Goal: Entertainment & Leisure: Consume media (video, audio)

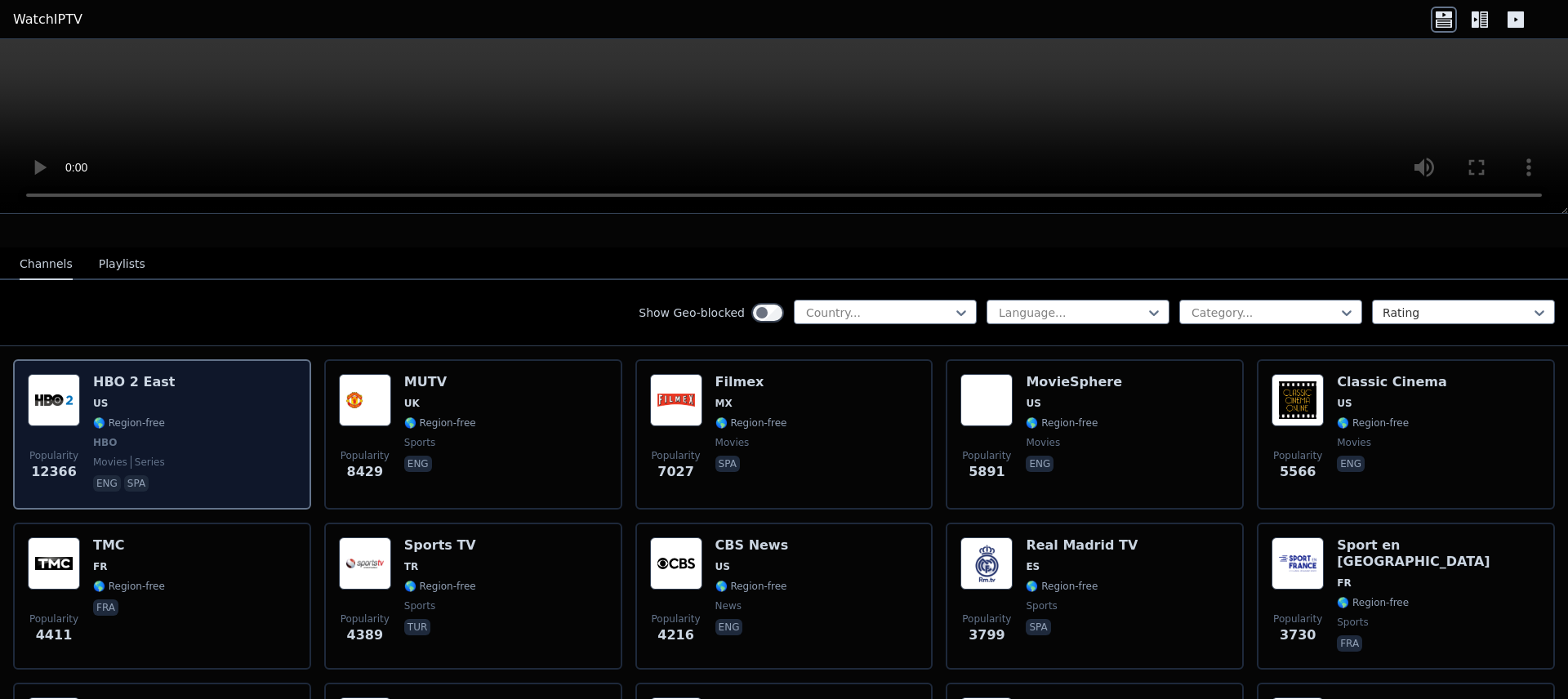
scroll to position [196, 0]
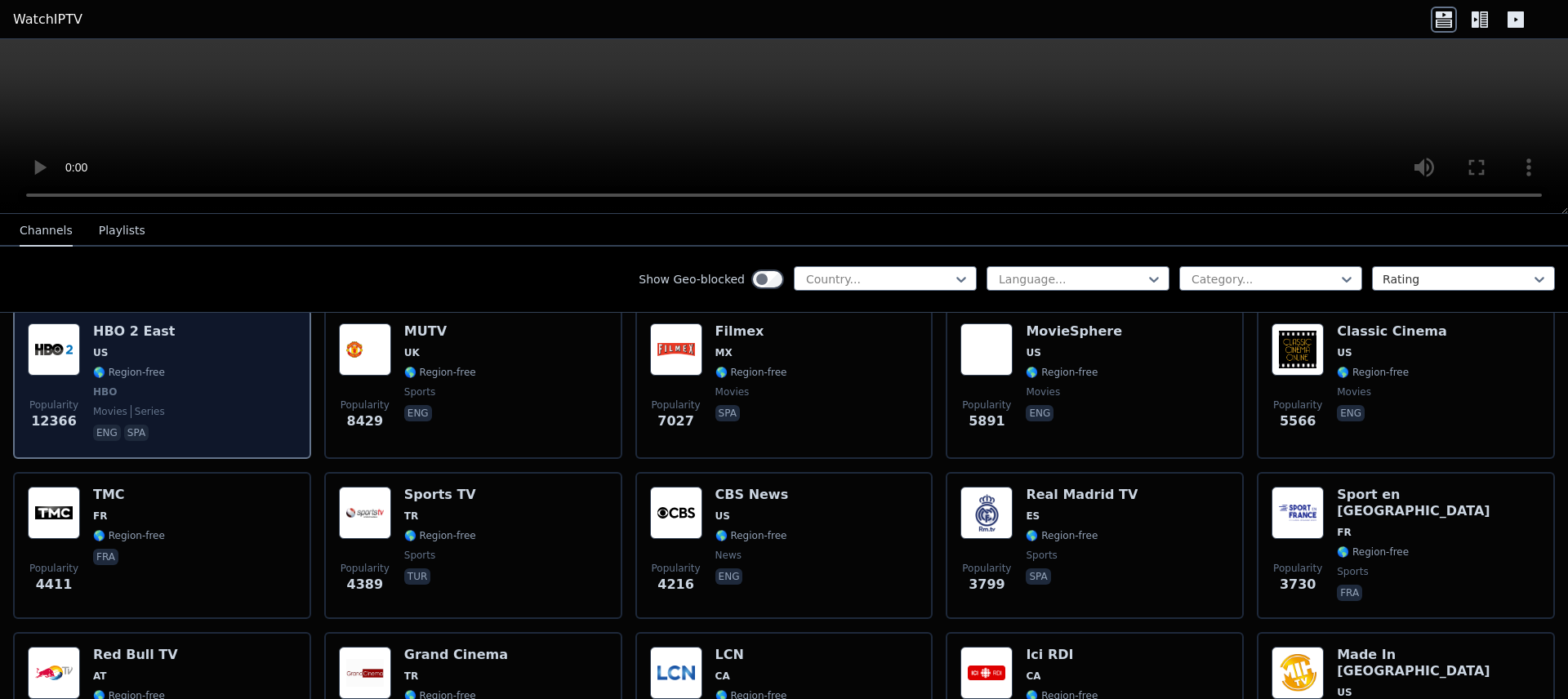
click at [180, 372] on div "Popularity 12366 HBO 2 East US 🌎 Region-free HBO movies series eng spa" at bounding box center [162, 383] width 269 height 121
click at [46, 342] on img at bounding box center [54, 350] width 52 height 53
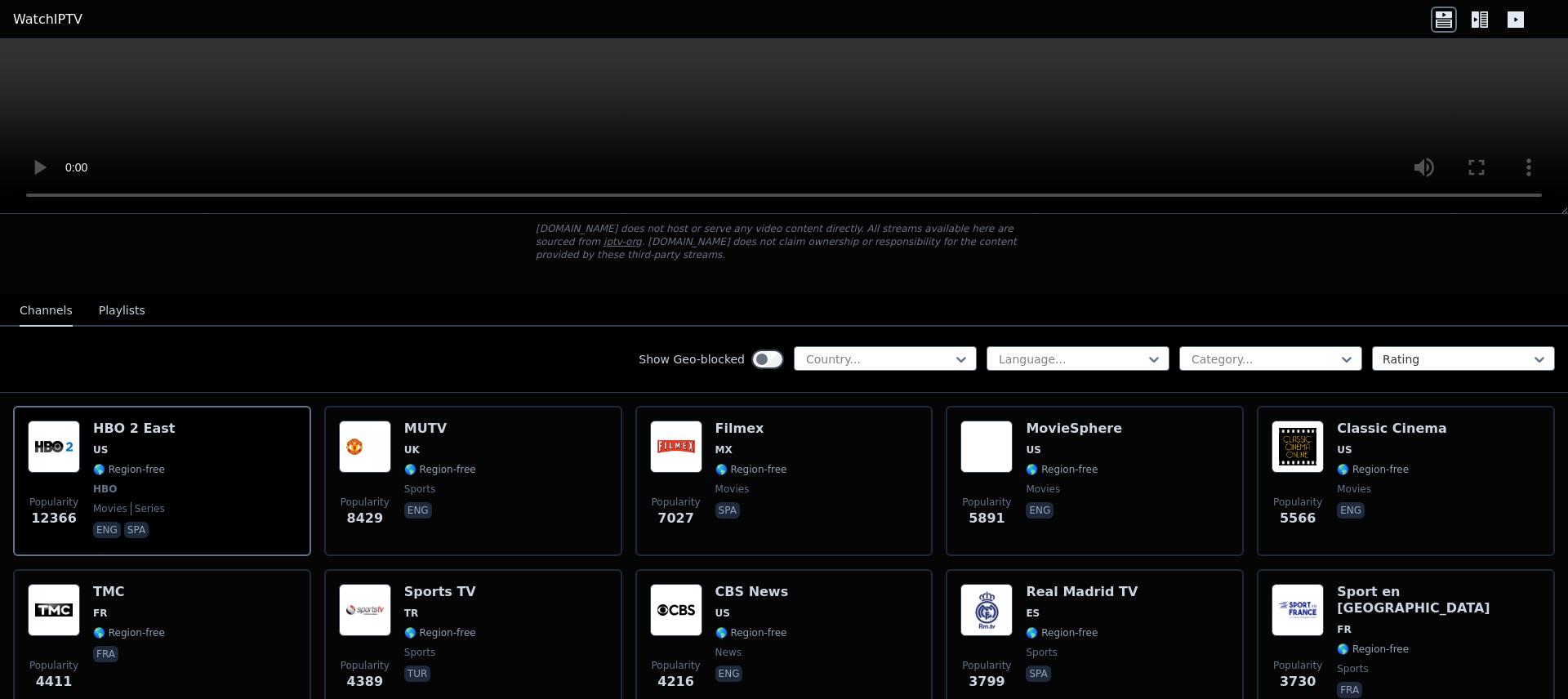
scroll to position [0, 0]
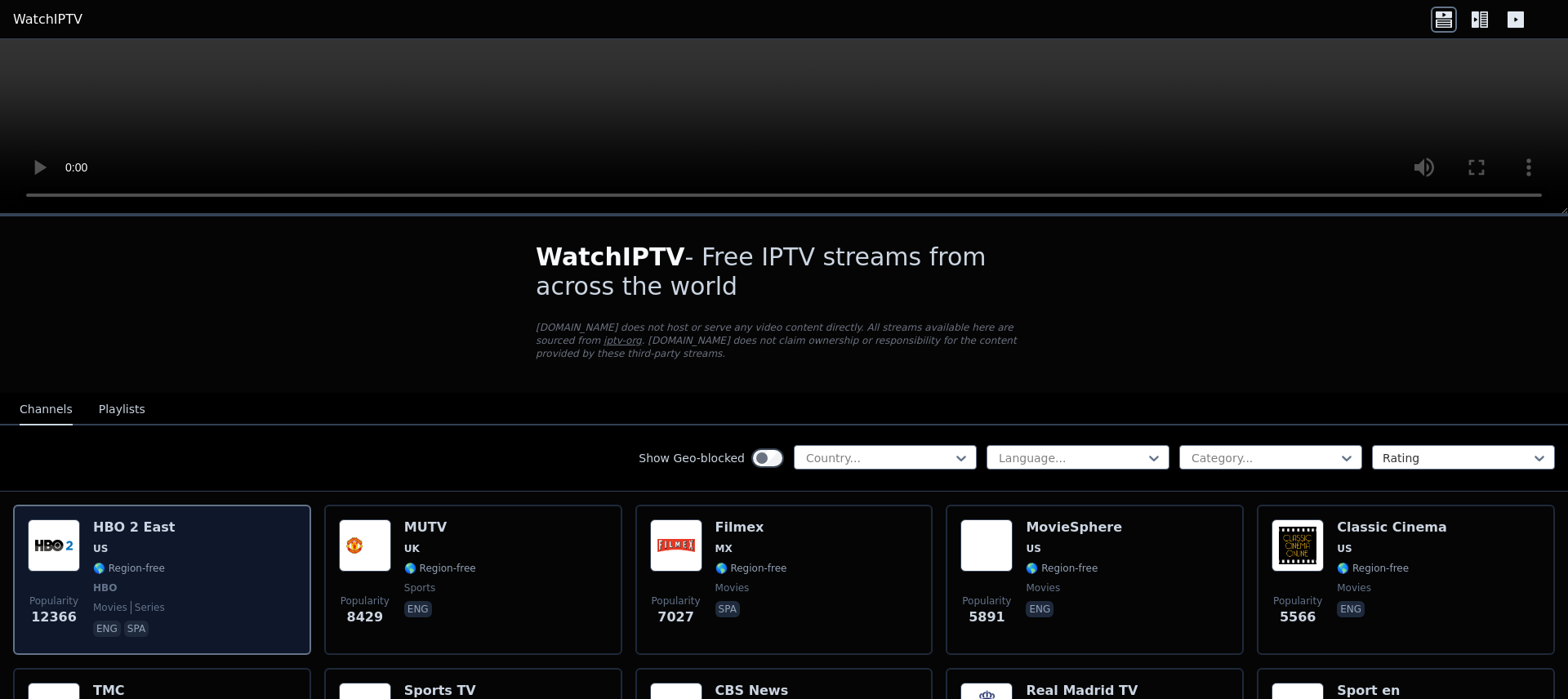
click at [56, 547] on img at bounding box center [54, 546] width 52 height 53
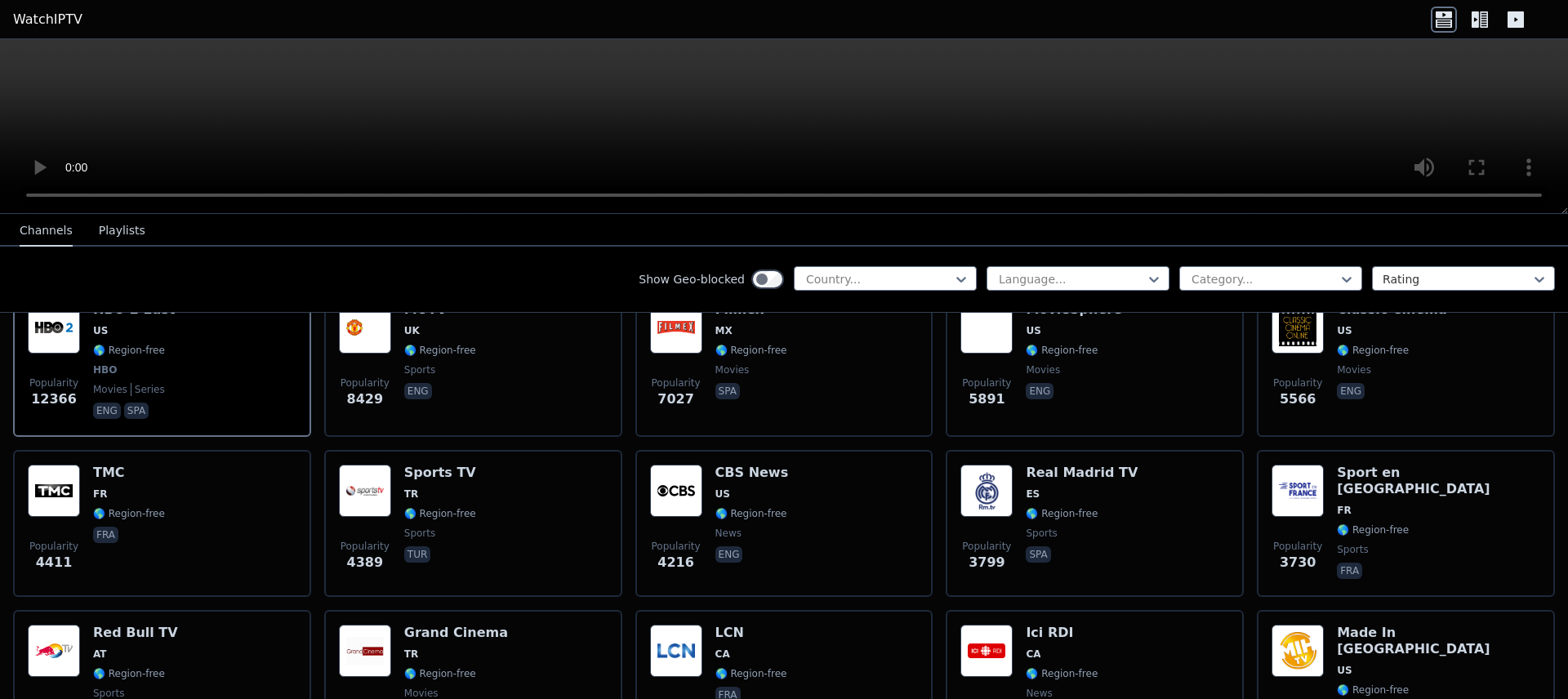
scroll to position [490, 0]
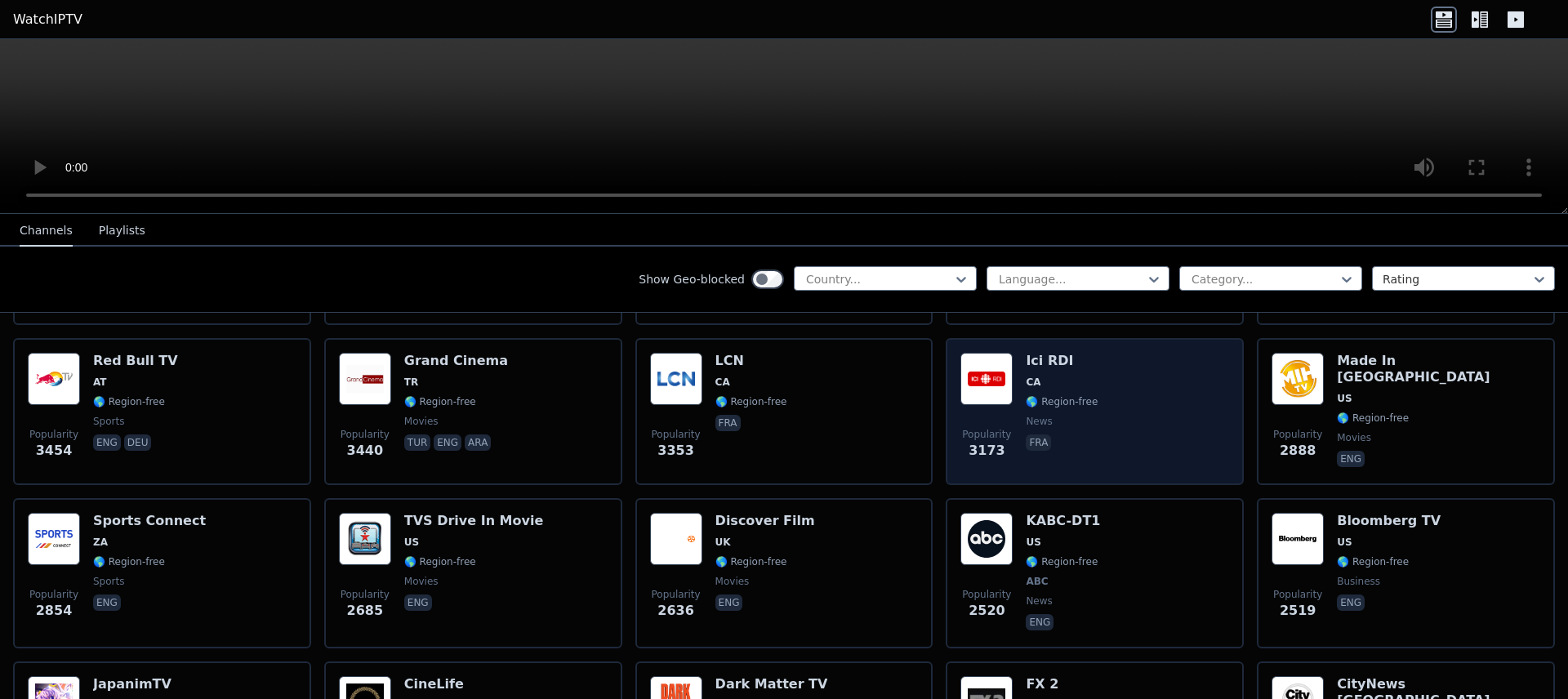
click at [1047, 380] on div "Ici RDI CA 🌎 Region-free news fra" at bounding box center [1062, 411] width 72 height 117
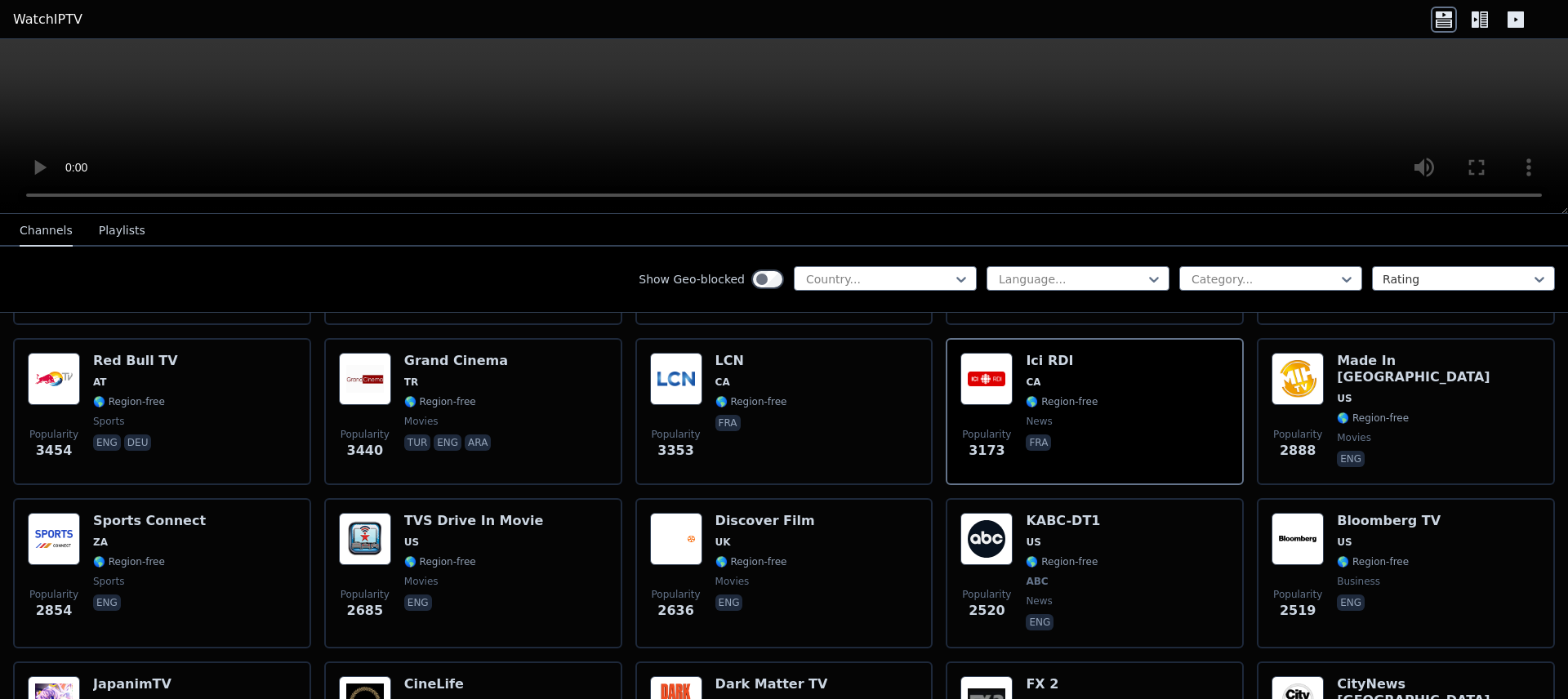
click at [114, 237] on button "Playlists" at bounding box center [121, 231] width 47 height 31
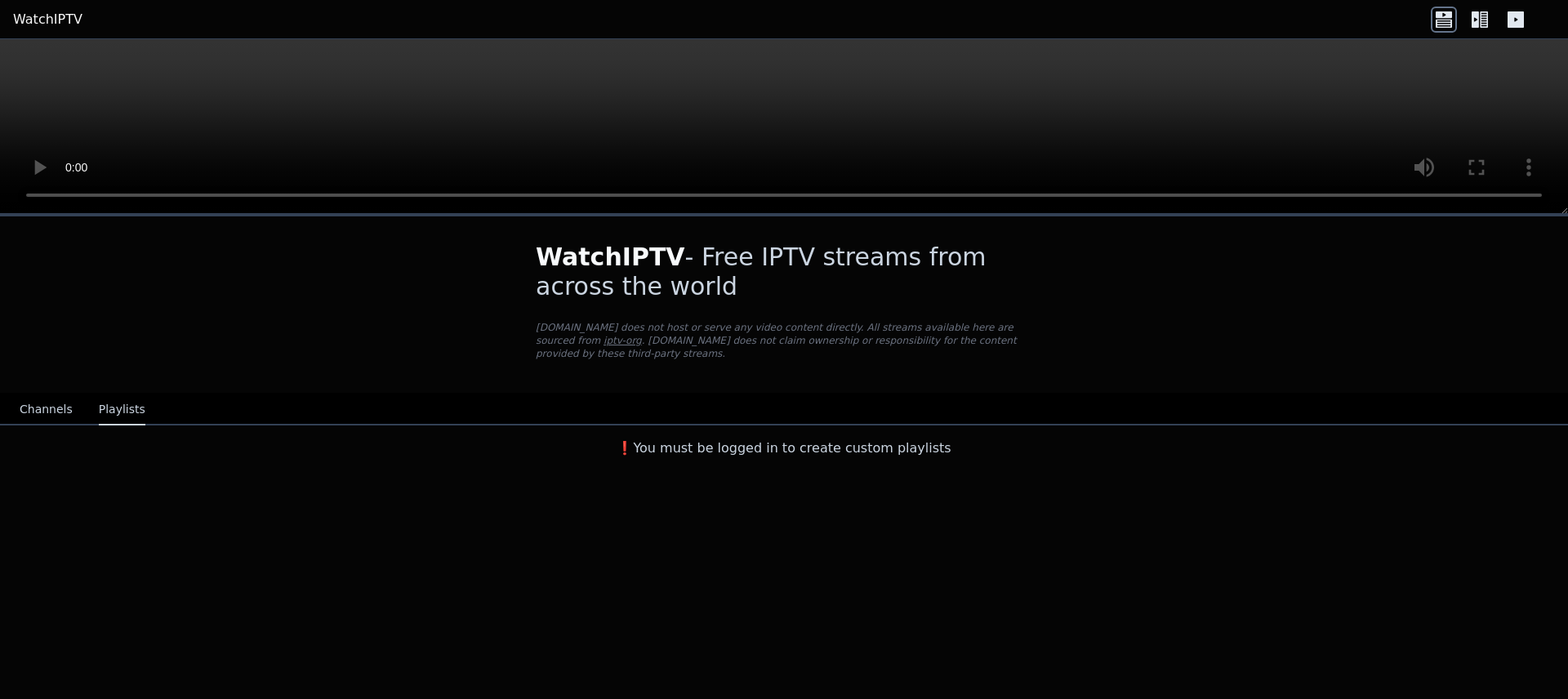
click at [50, 395] on button "Channels" at bounding box center [46, 410] width 53 height 31
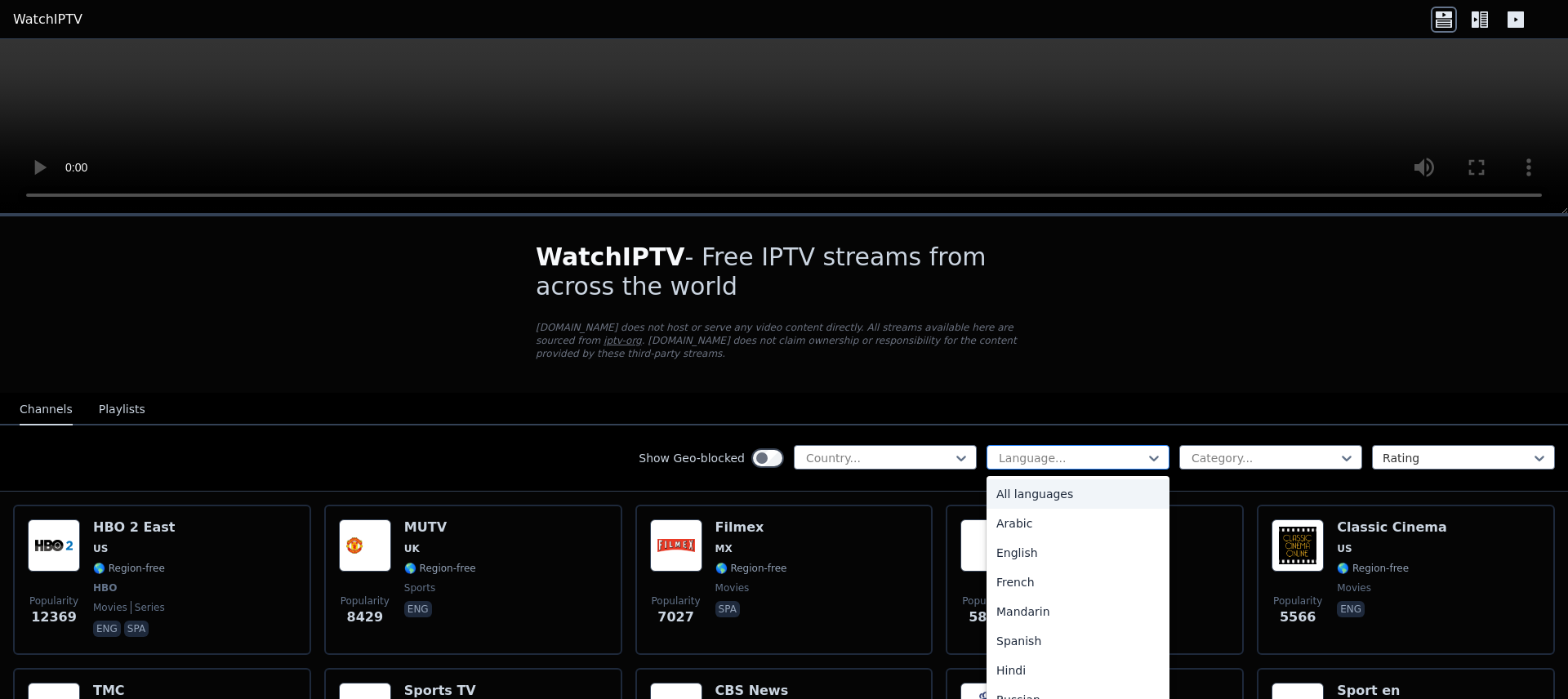
click at [1028, 450] on div at bounding box center [1071, 459] width 148 height 16
click at [1032, 612] on div "Bengali" at bounding box center [1078, 622] width 183 height 30
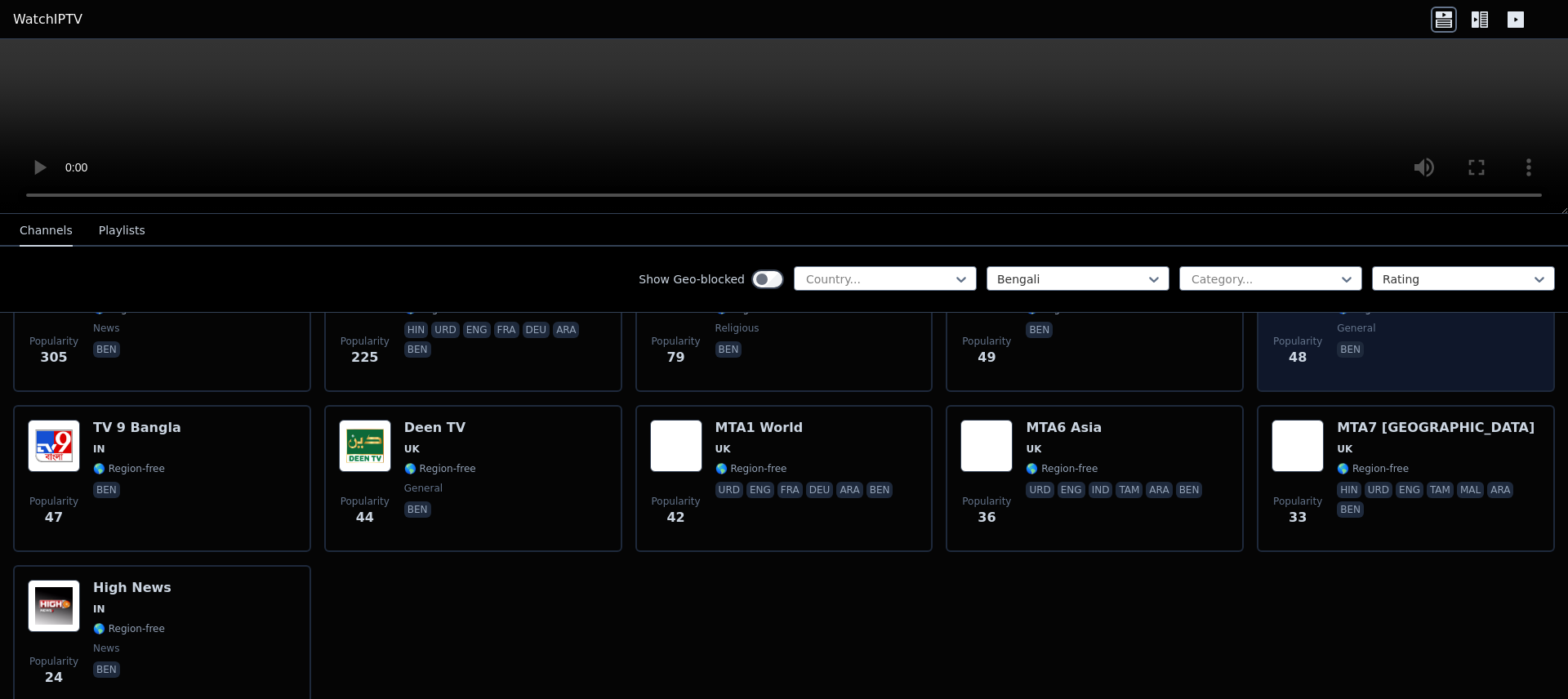
scroll to position [294, 0]
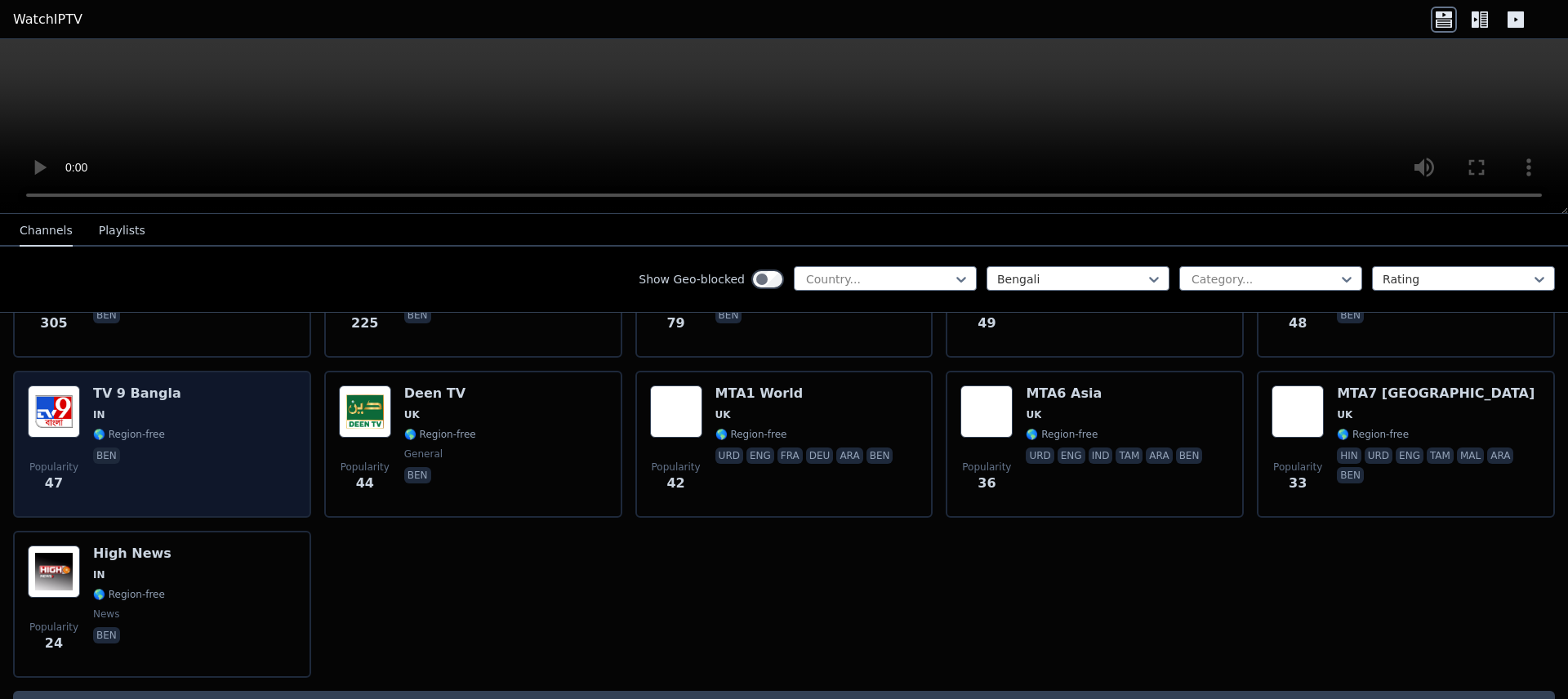
click at [212, 459] on div "Popularity 47 TV 9 Bangla IN 🌎 Region-free ben" at bounding box center [162, 444] width 269 height 117
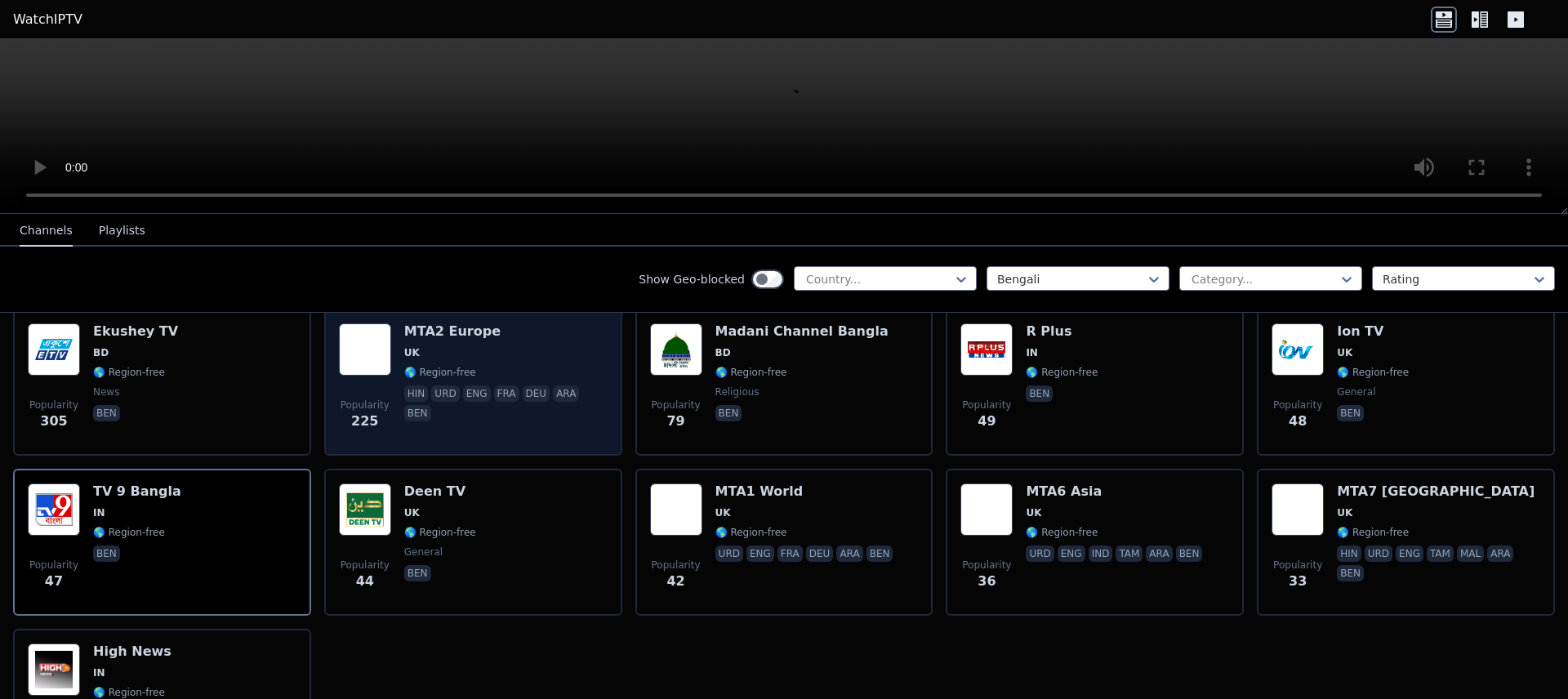
scroll to position [0, 0]
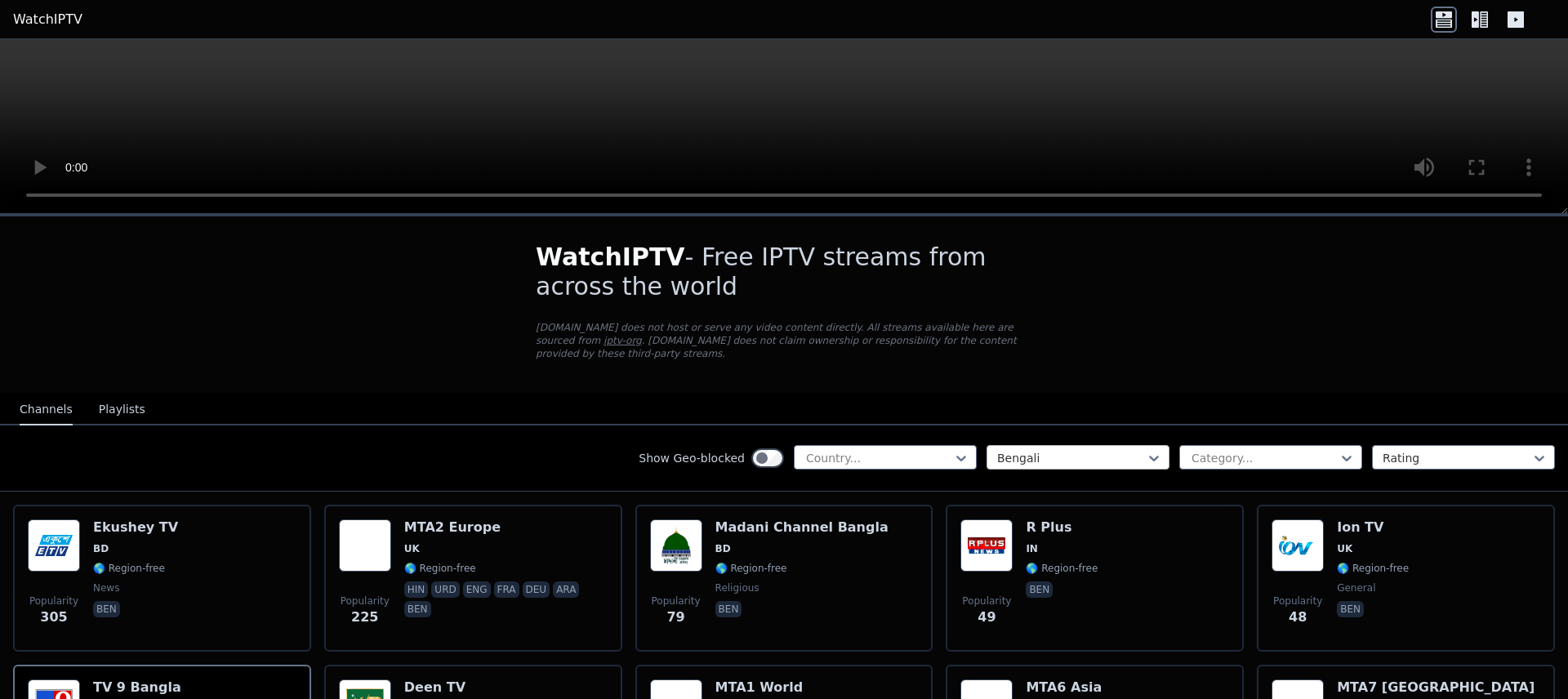
click at [1032, 450] on div at bounding box center [1071, 459] width 148 height 16
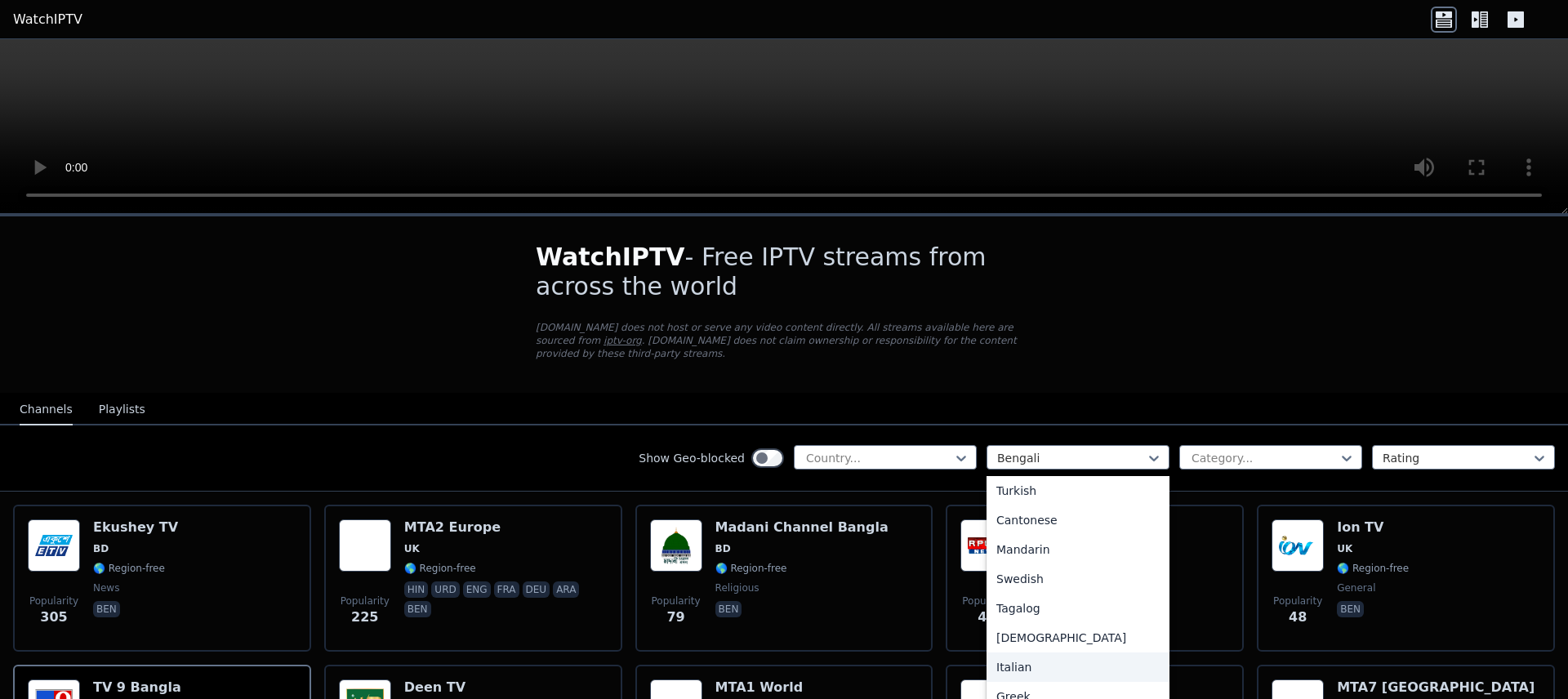
scroll to position [424, 0]
click at [1031, 674] on div "Greek" at bounding box center [1078, 688] width 183 height 30
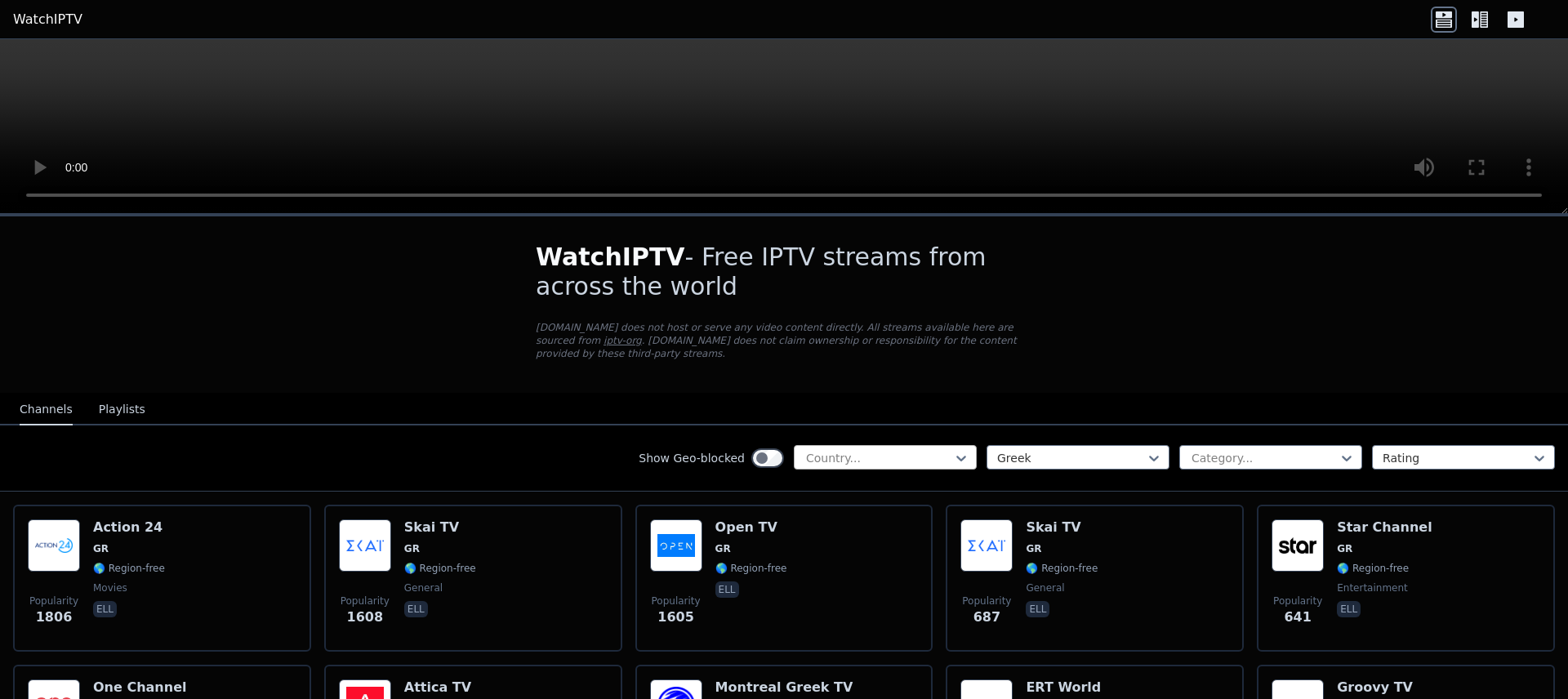
click at [913, 450] on div at bounding box center [878, 459] width 148 height 16
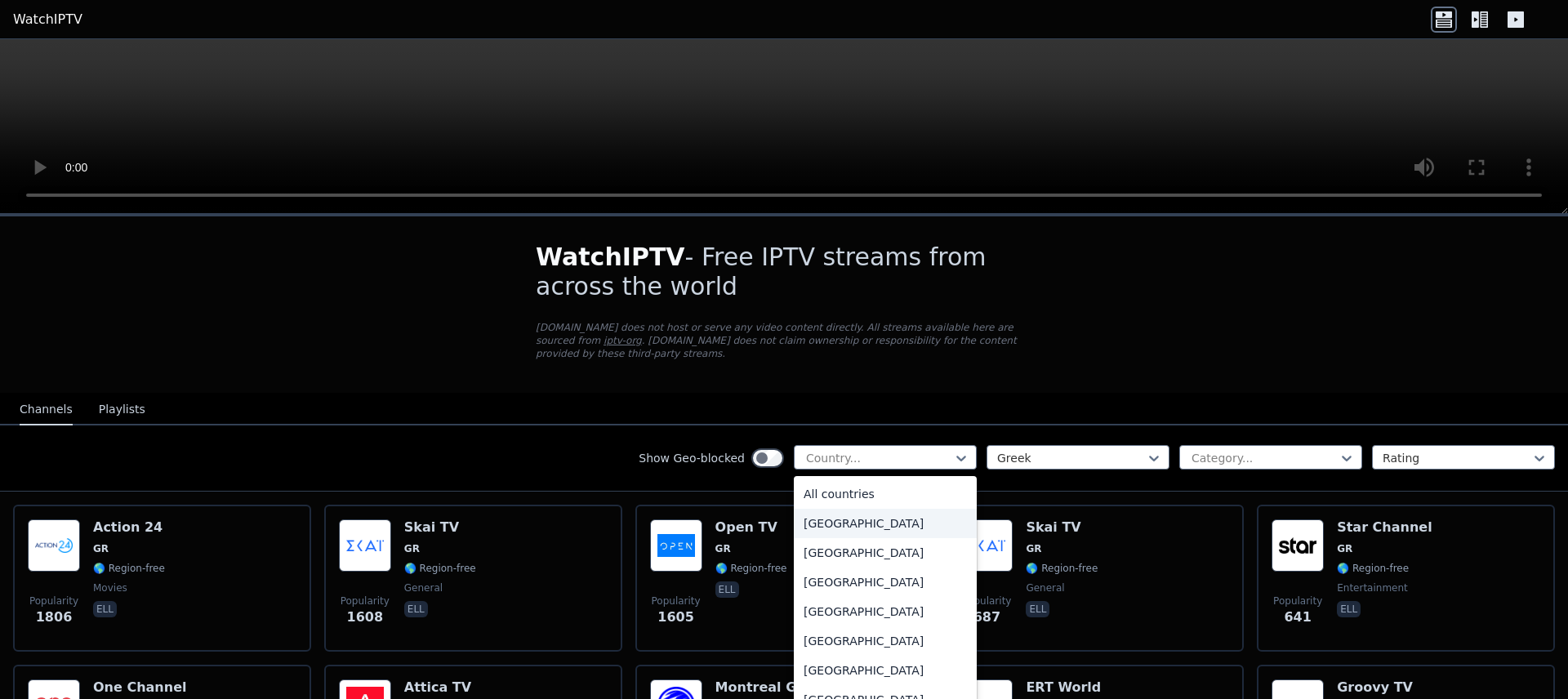
click at [849, 514] on div "[GEOGRAPHIC_DATA]" at bounding box center [885, 523] width 183 height 30
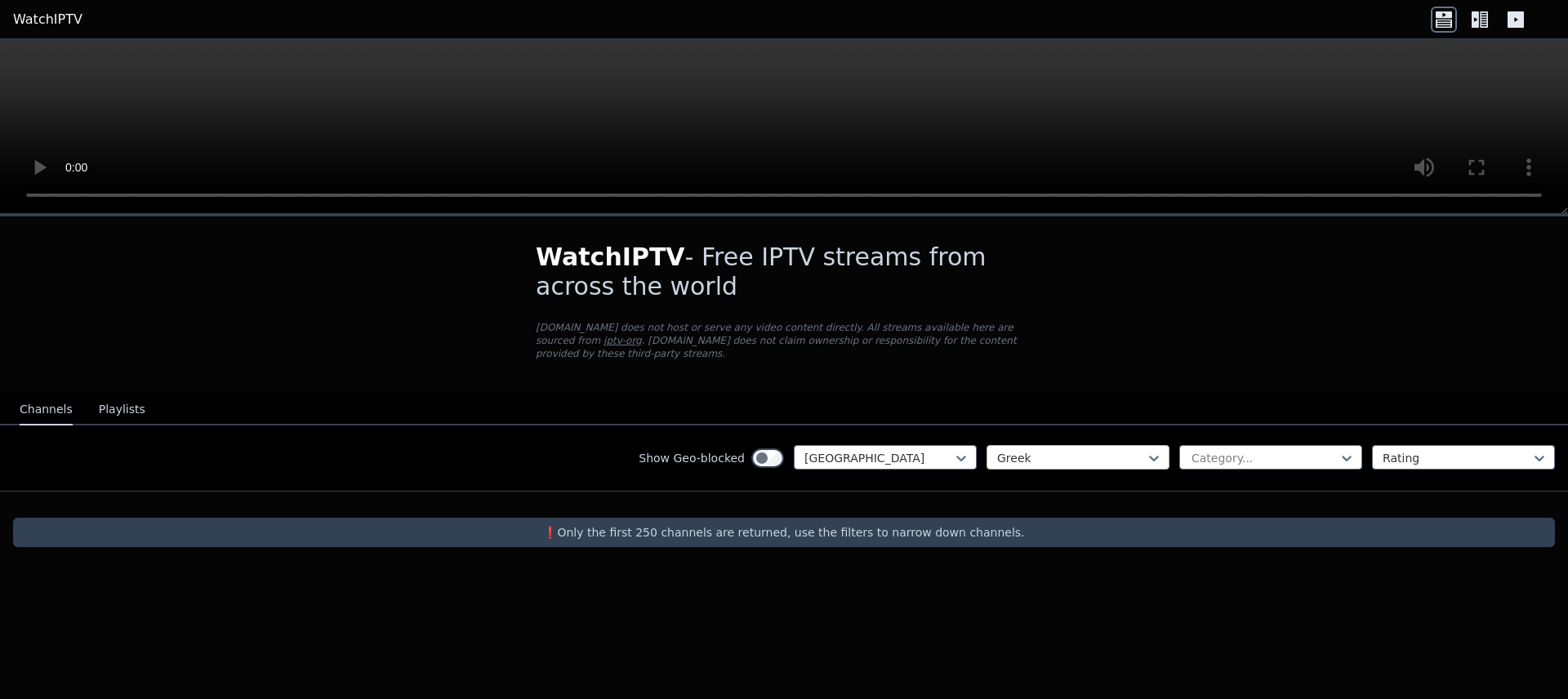
click at [1083, 450] on div at bounding box center [1071, 459] width 148 height 16
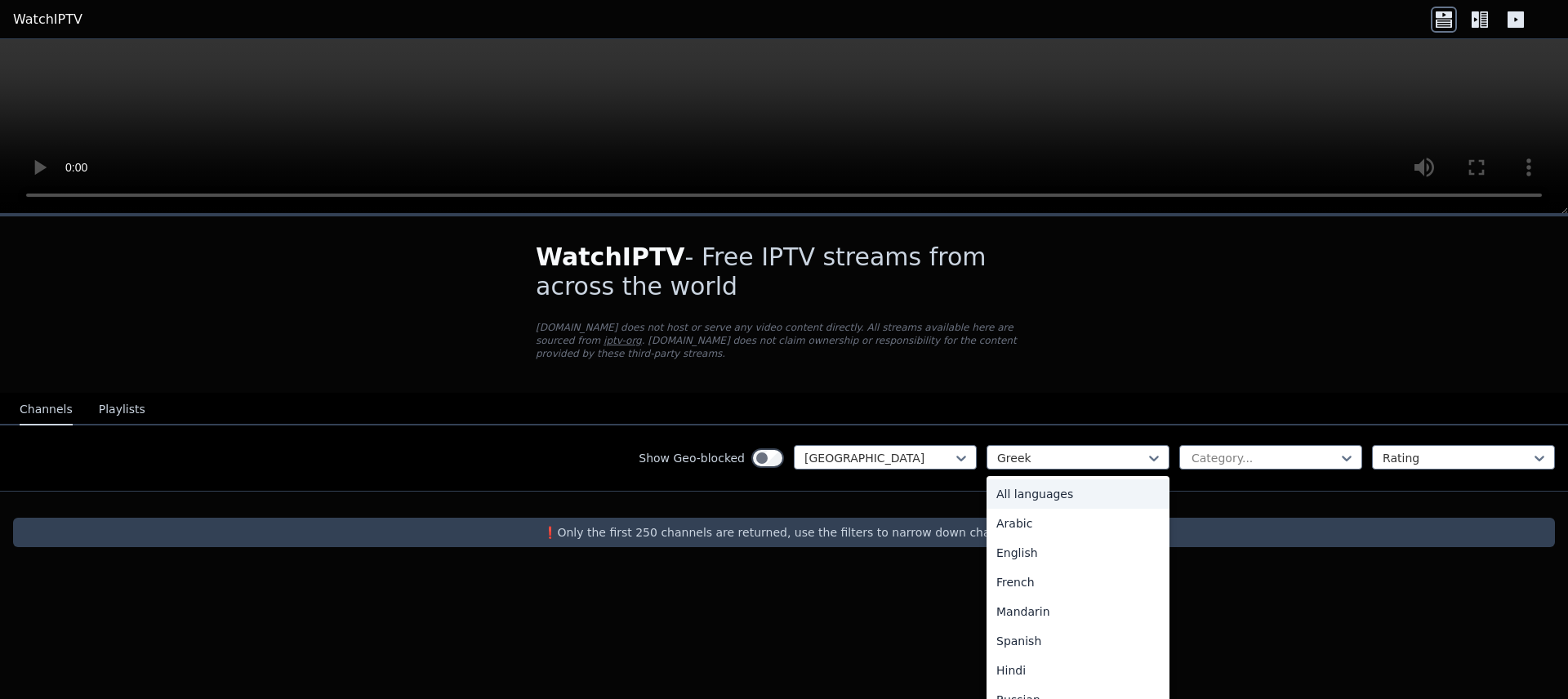
click at [1053, 490] on div "All languages" at bounding box center [1078, 495] width 183 height 30
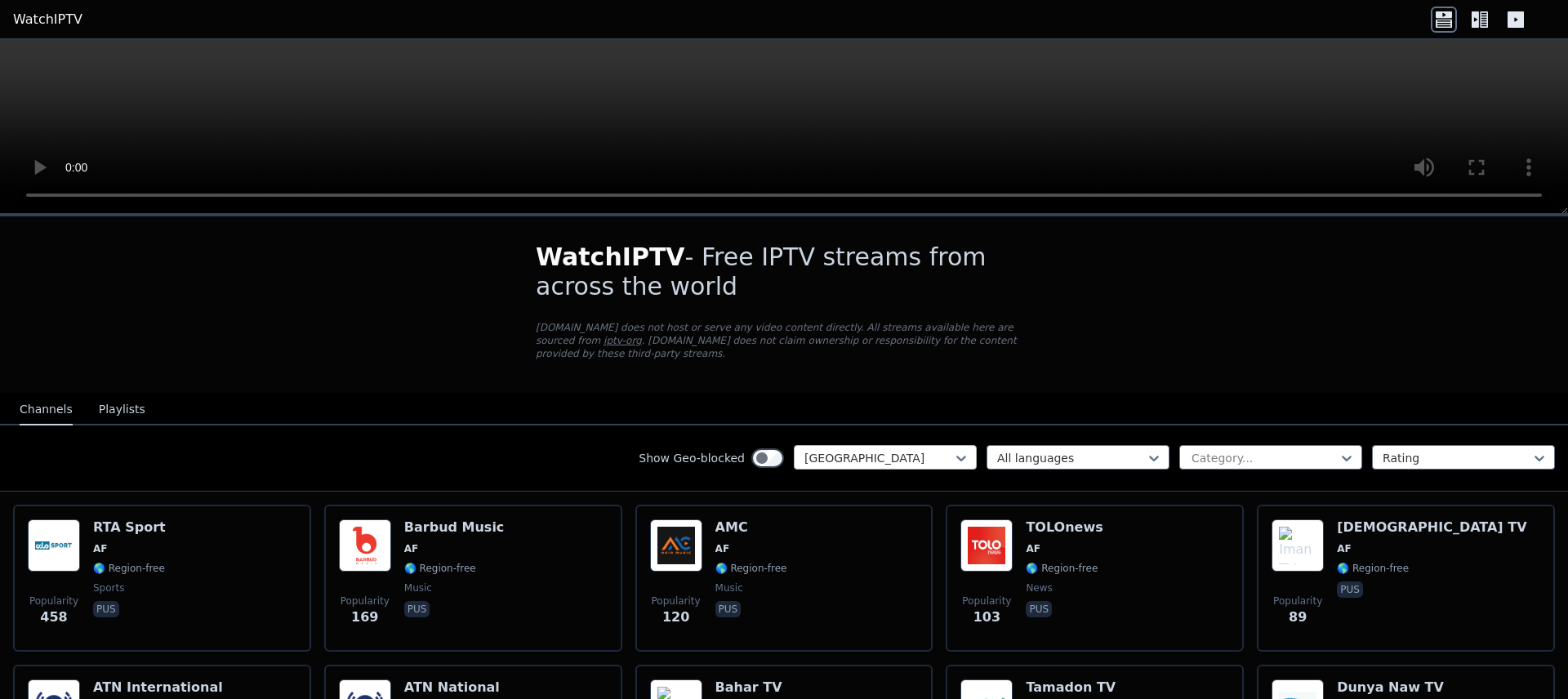
click at [841, 450] on div at bounding box center [878, 459] width 148 height 16
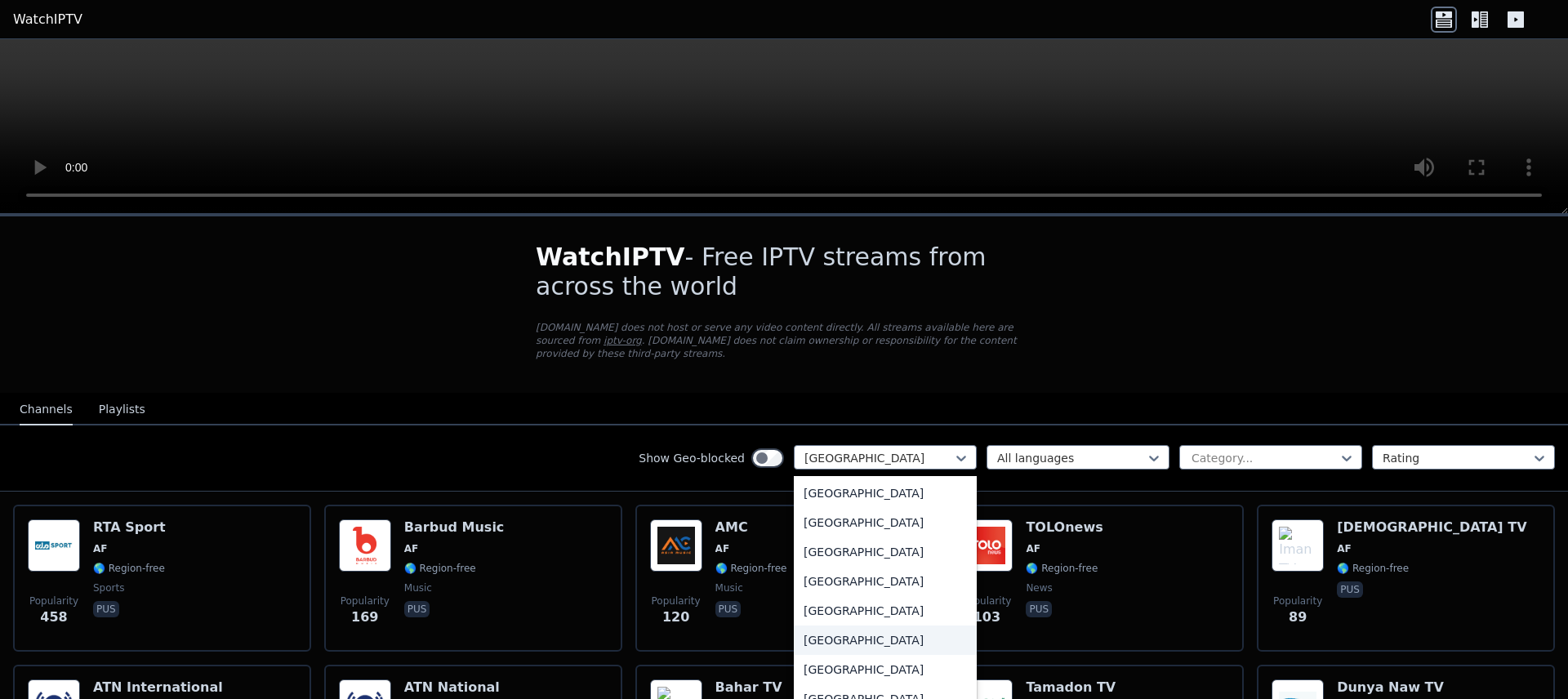
scroll to position [686, 0]
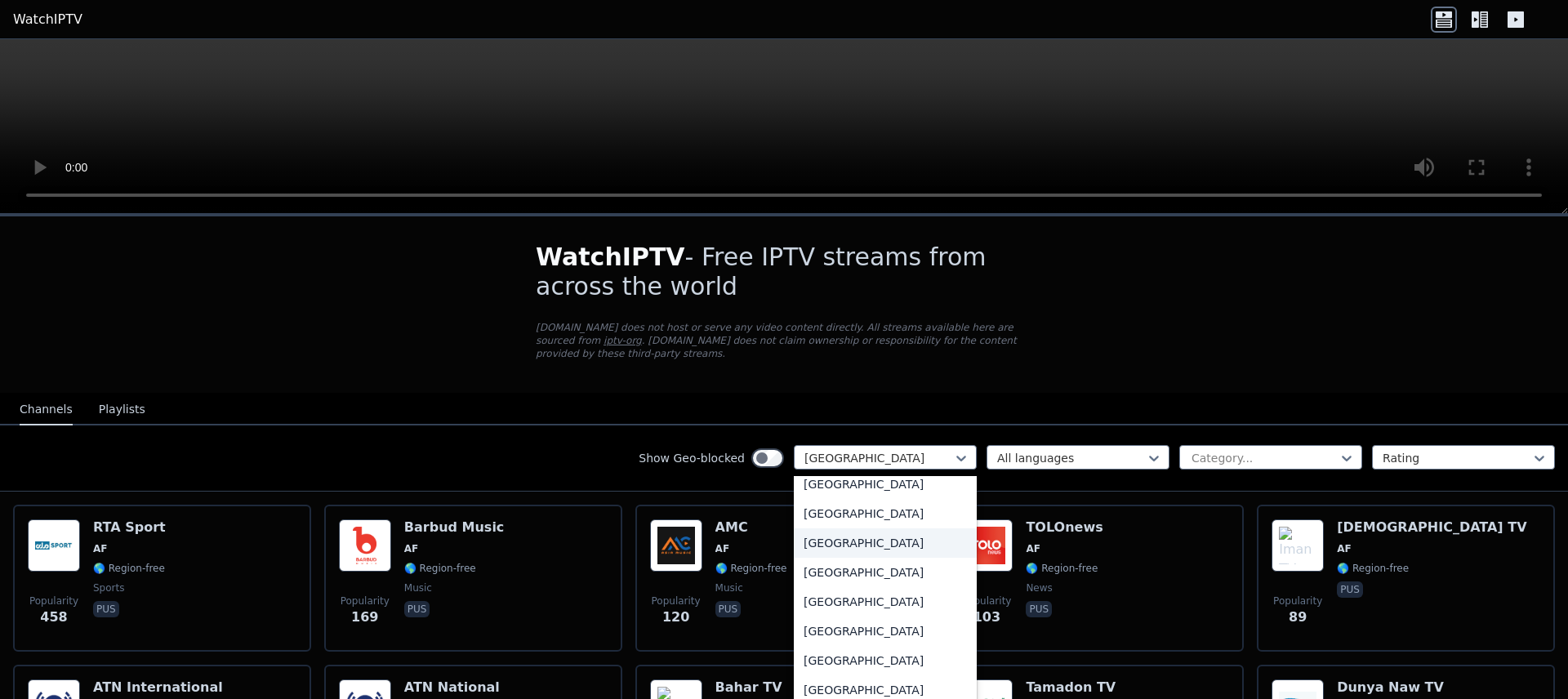
click at [841, 528] on div "[GEOGRAPHIC_DATA]" at bounding box center [885, 543] width 183 height 30
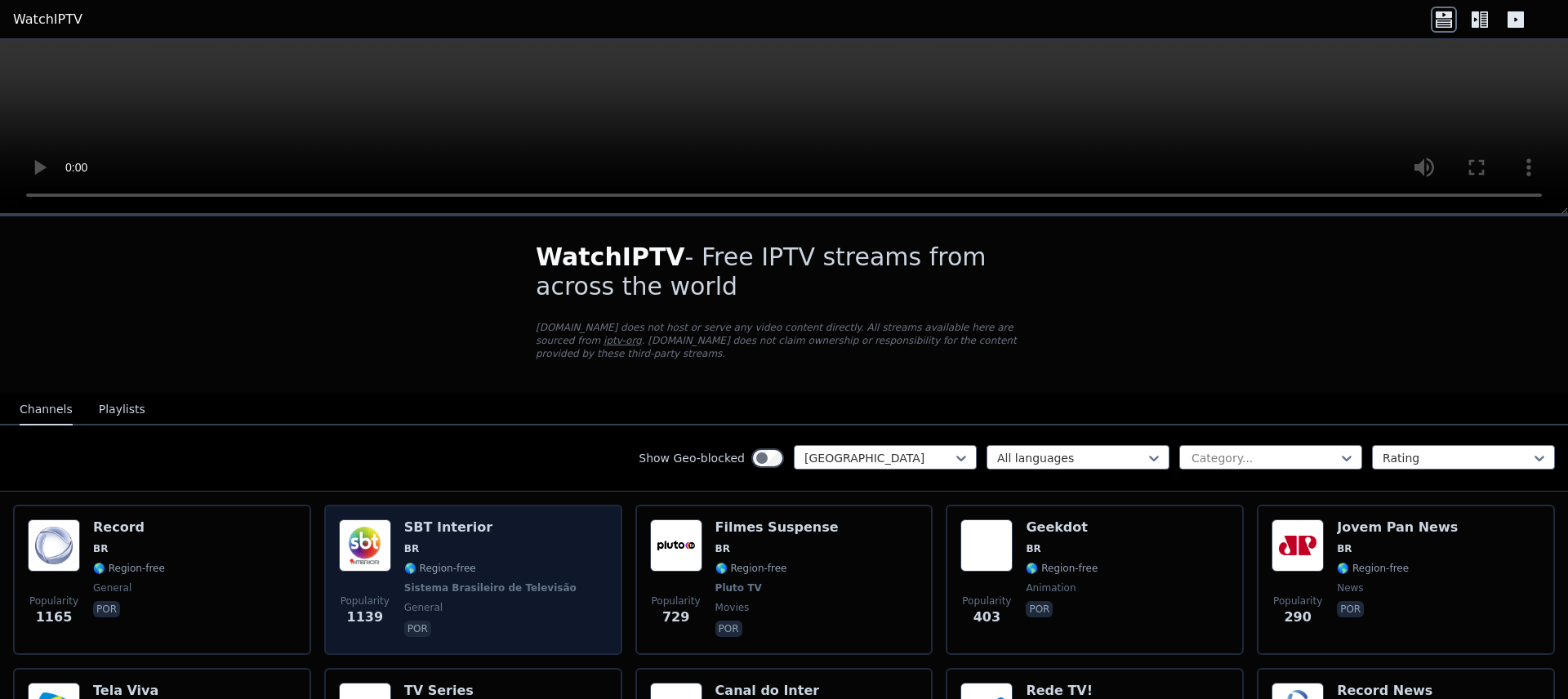
click at [431, 542] on span "BR" at bounding box center [492, 549] width 175 height 13
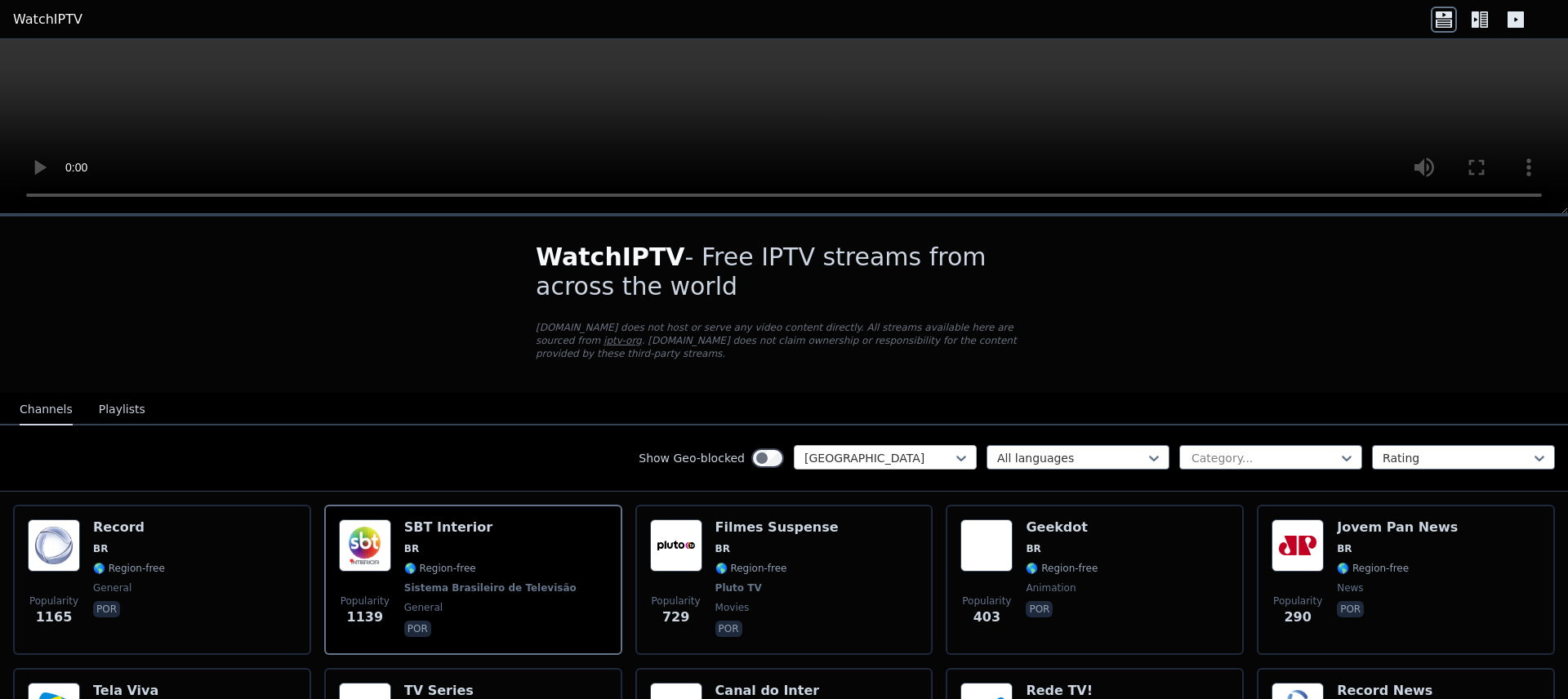
click at [869, 445] on div "[GEOGRAPHIC_DATA]" at bounding box center [885, 458] width 183 height 25
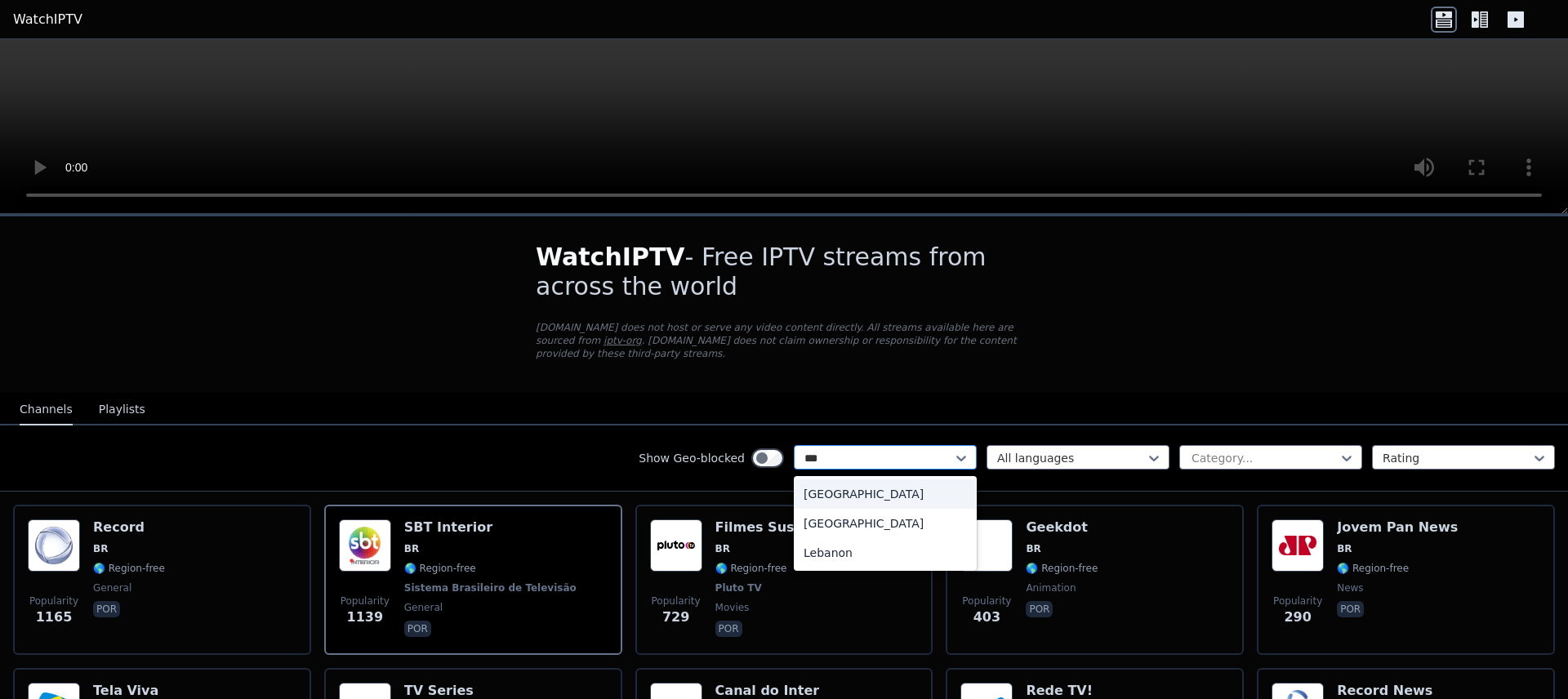
type input "****"
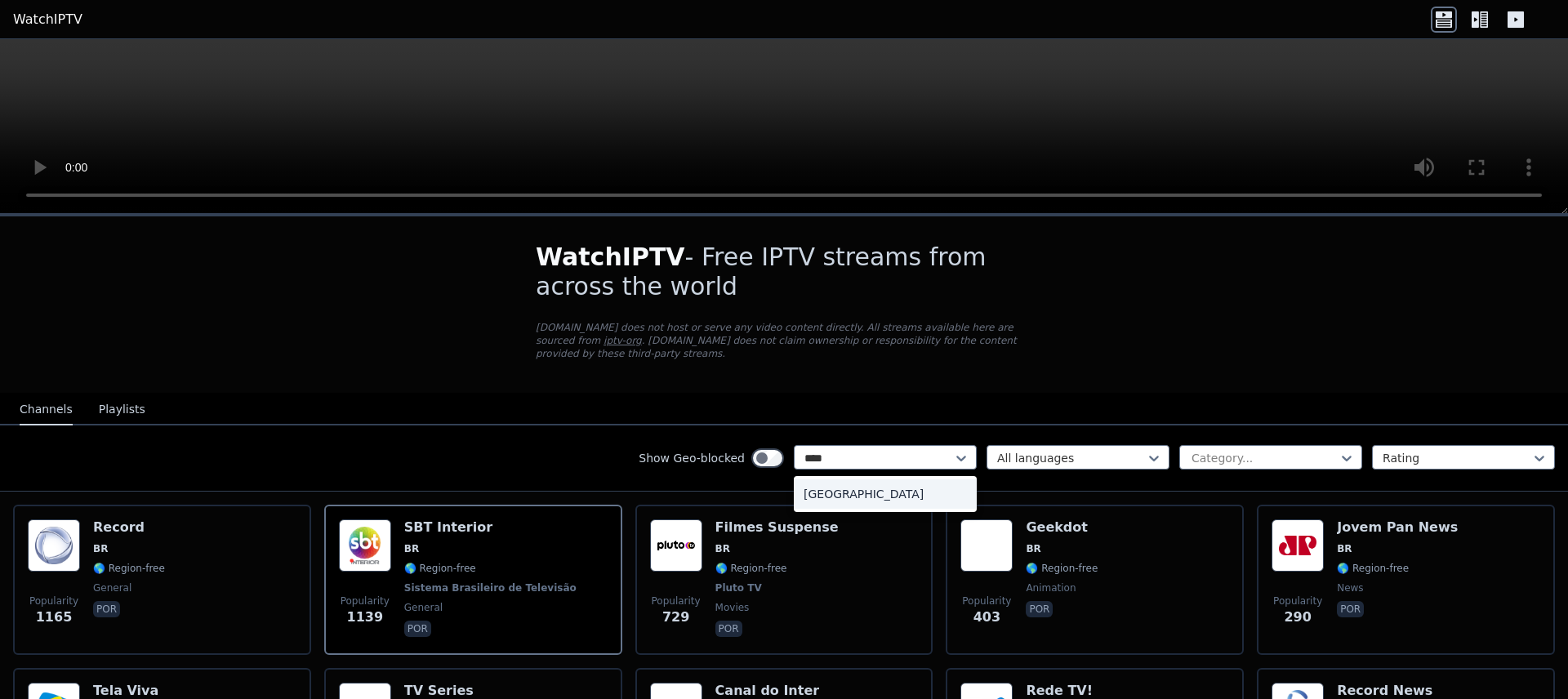
click at [891, 480] on div "[GEOGRAPHIC_DATA]" at bounding box center [885, 495] width 183 height 30
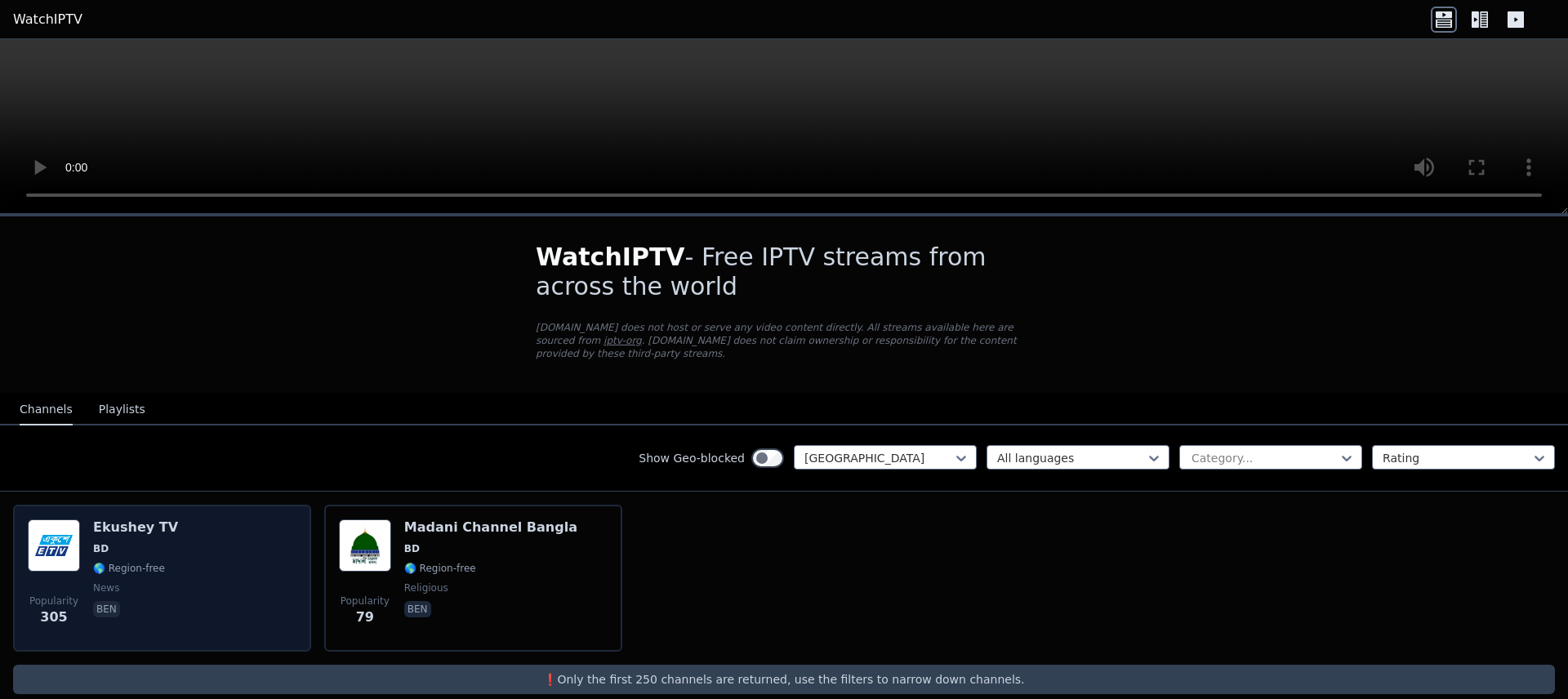
scroll to position [8, 0]
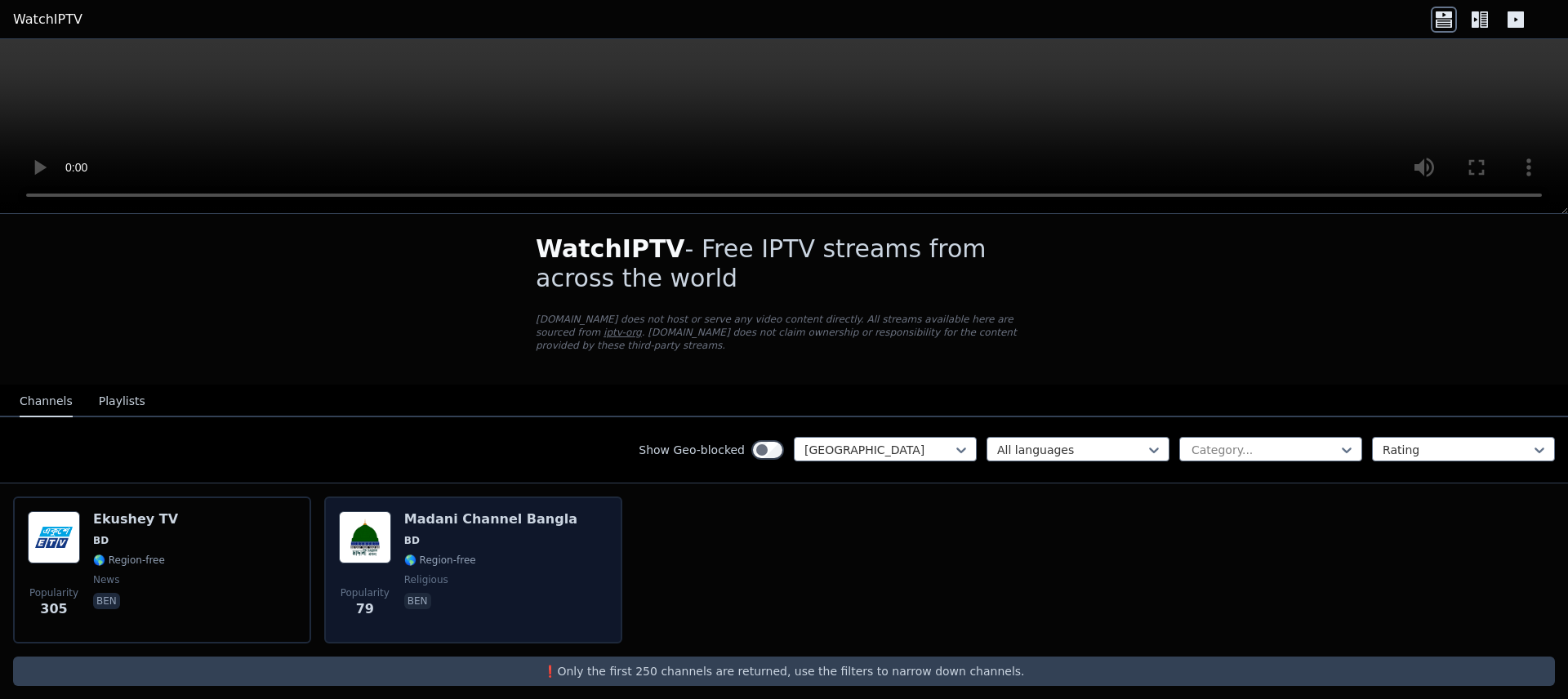
click at [495, 554] on span "🌎 Region-free" at bounding box center [490, 560] width 173 height 13
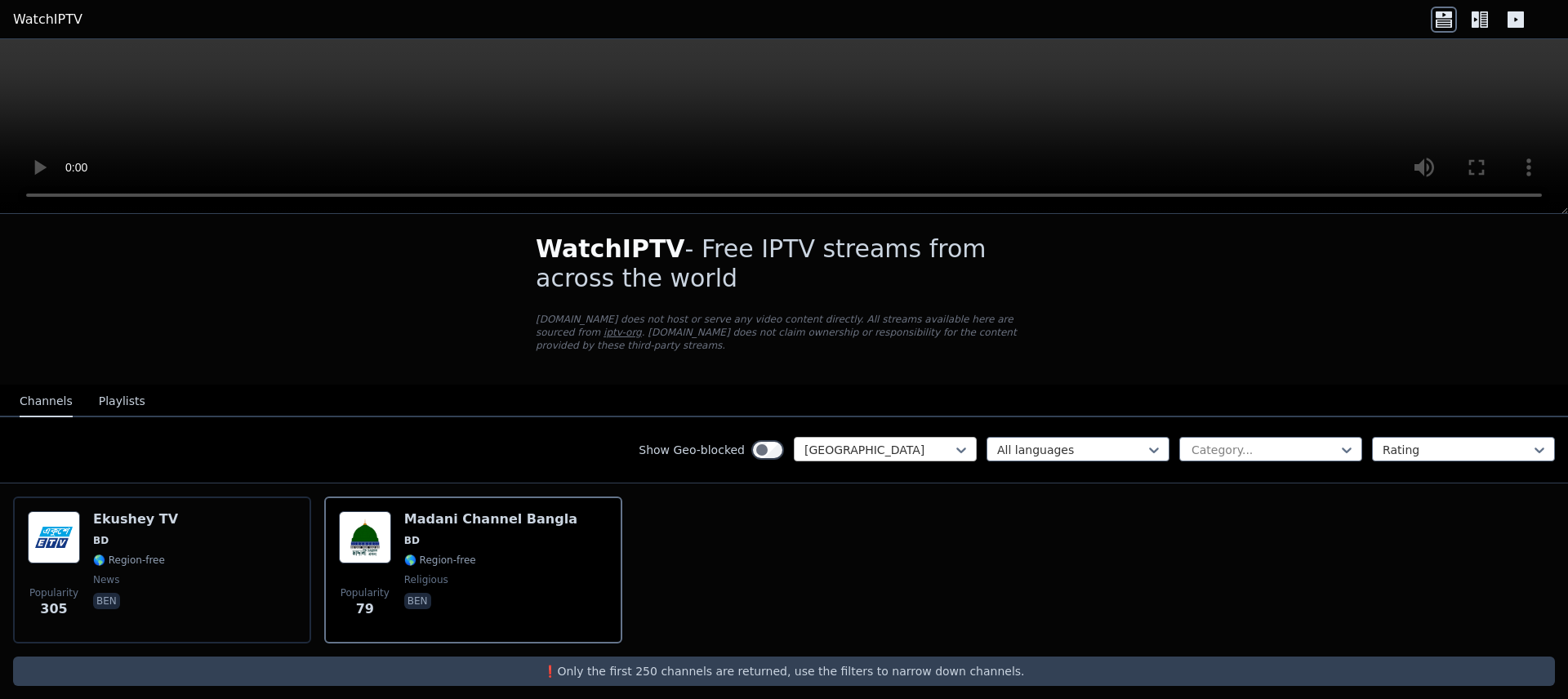
click at [868, 442] on div at bounding box center [878, 450] width 148 height 16
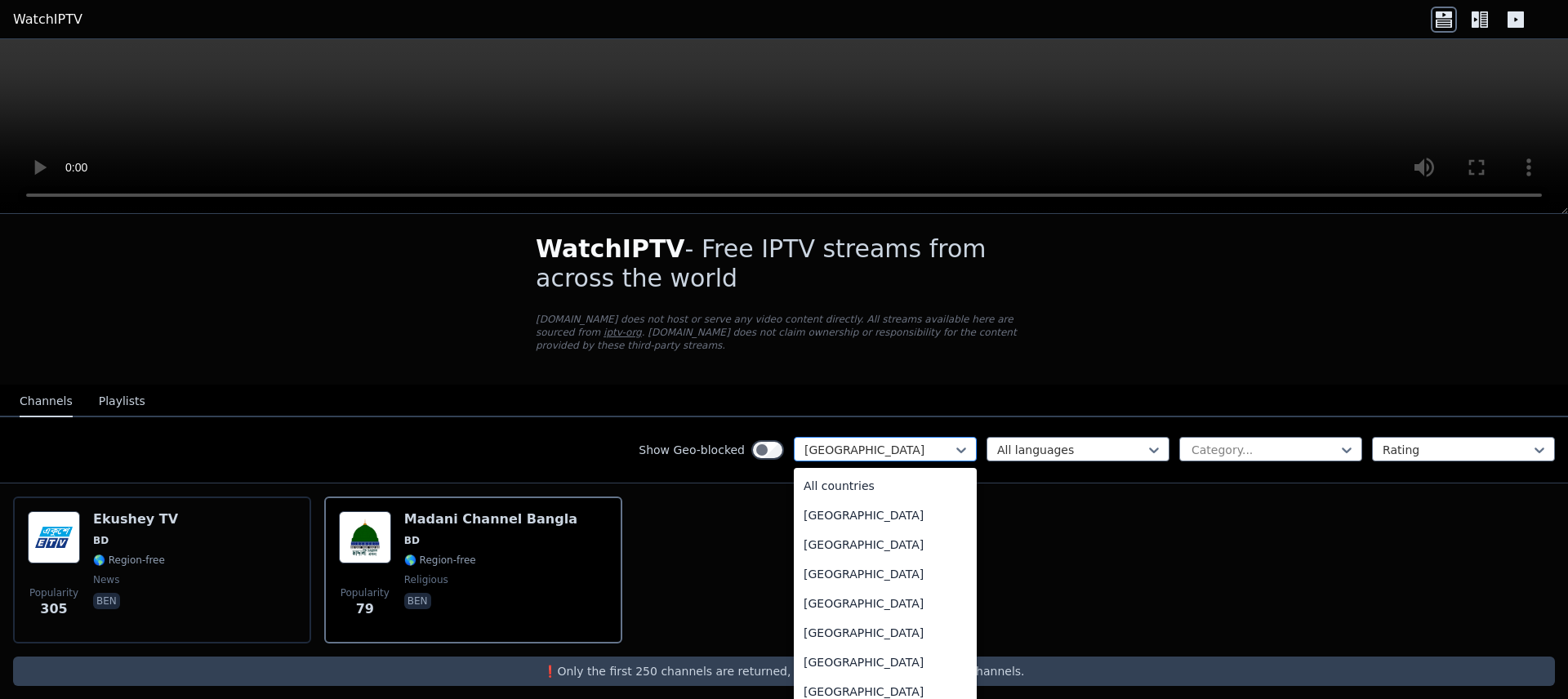
scroll to position [209, 0]
type input "**"
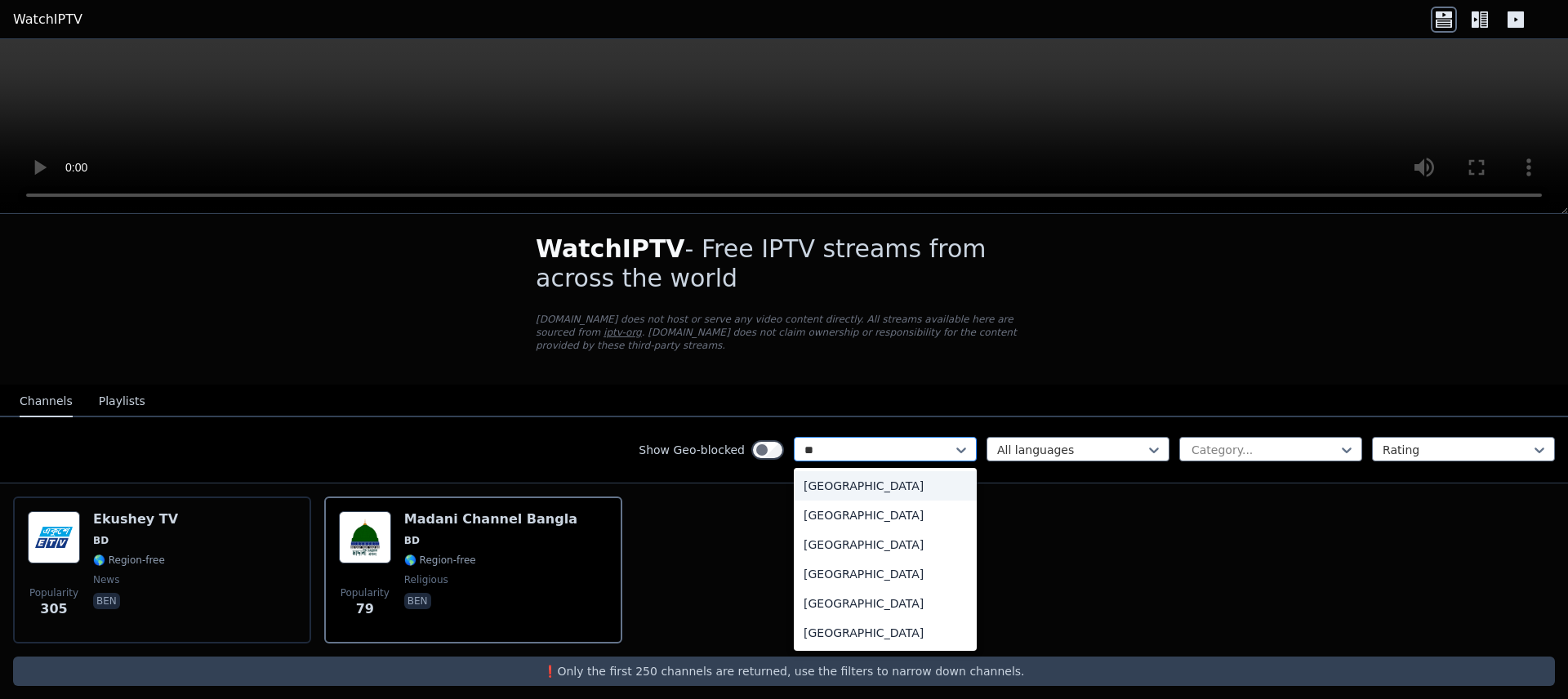
scroll to position [0, 0]
click at [864, 624] on div "[GEOGRAPHIC_DATA]" at bounding box center [885, 633] width 183 height 30
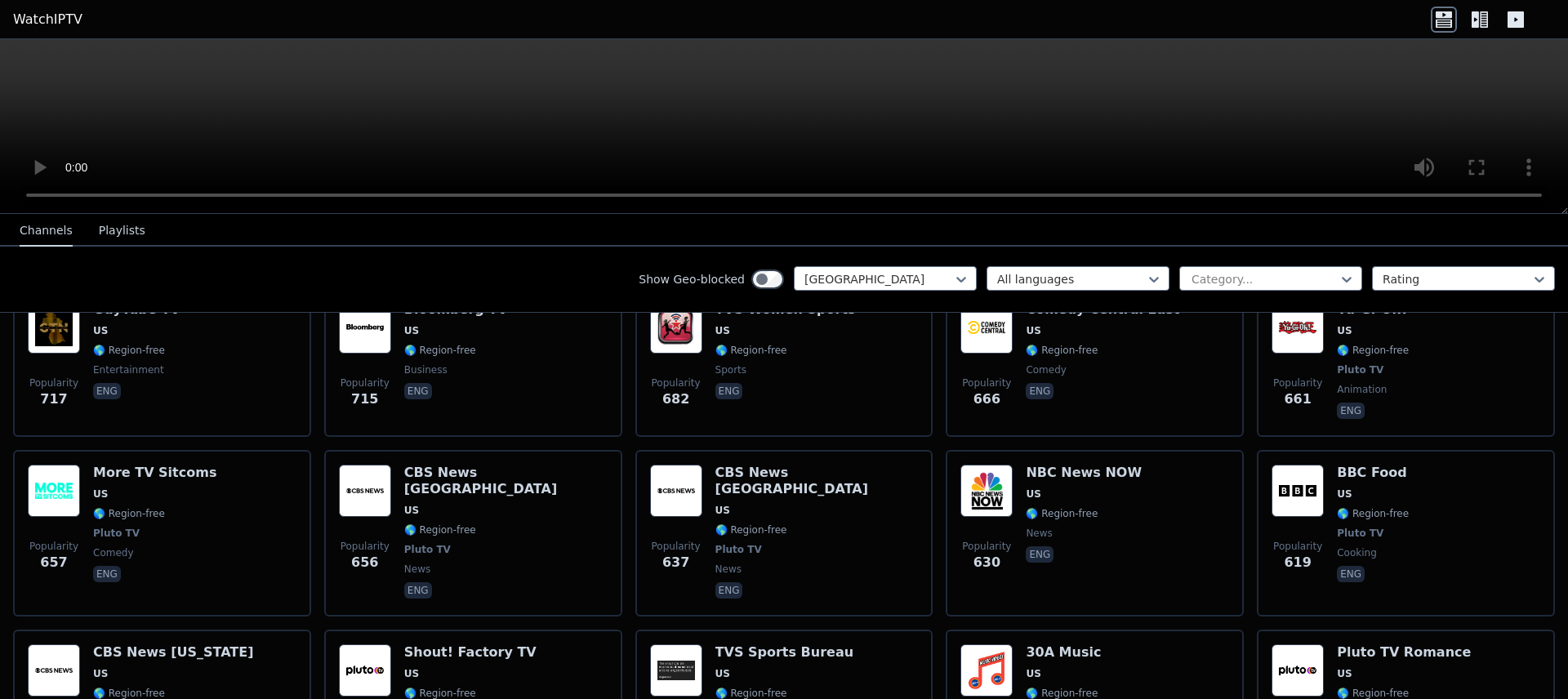
scroll to position [1871, 0]
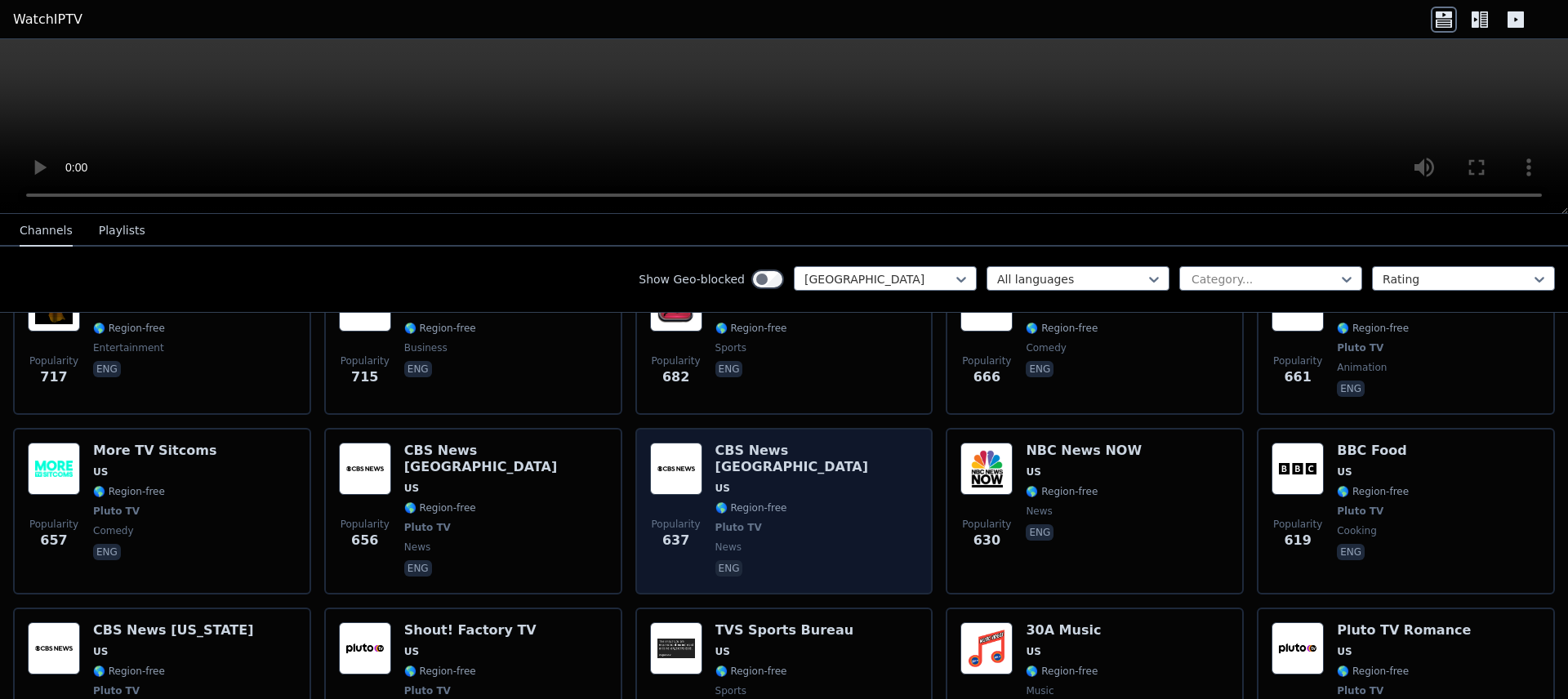
click at [822, 541] on span "news" at bounding box center [817, 547] width 203 height 13
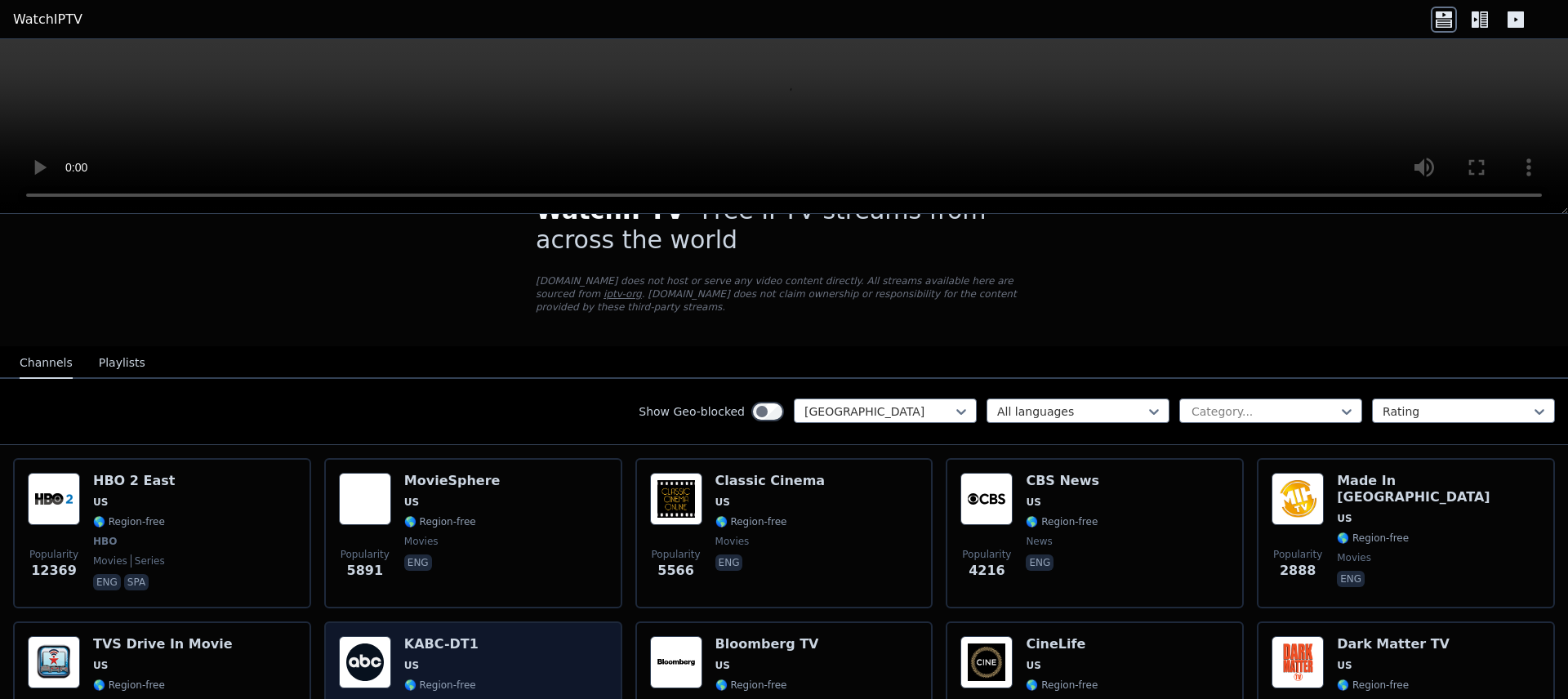
scroll to position [0, 0]
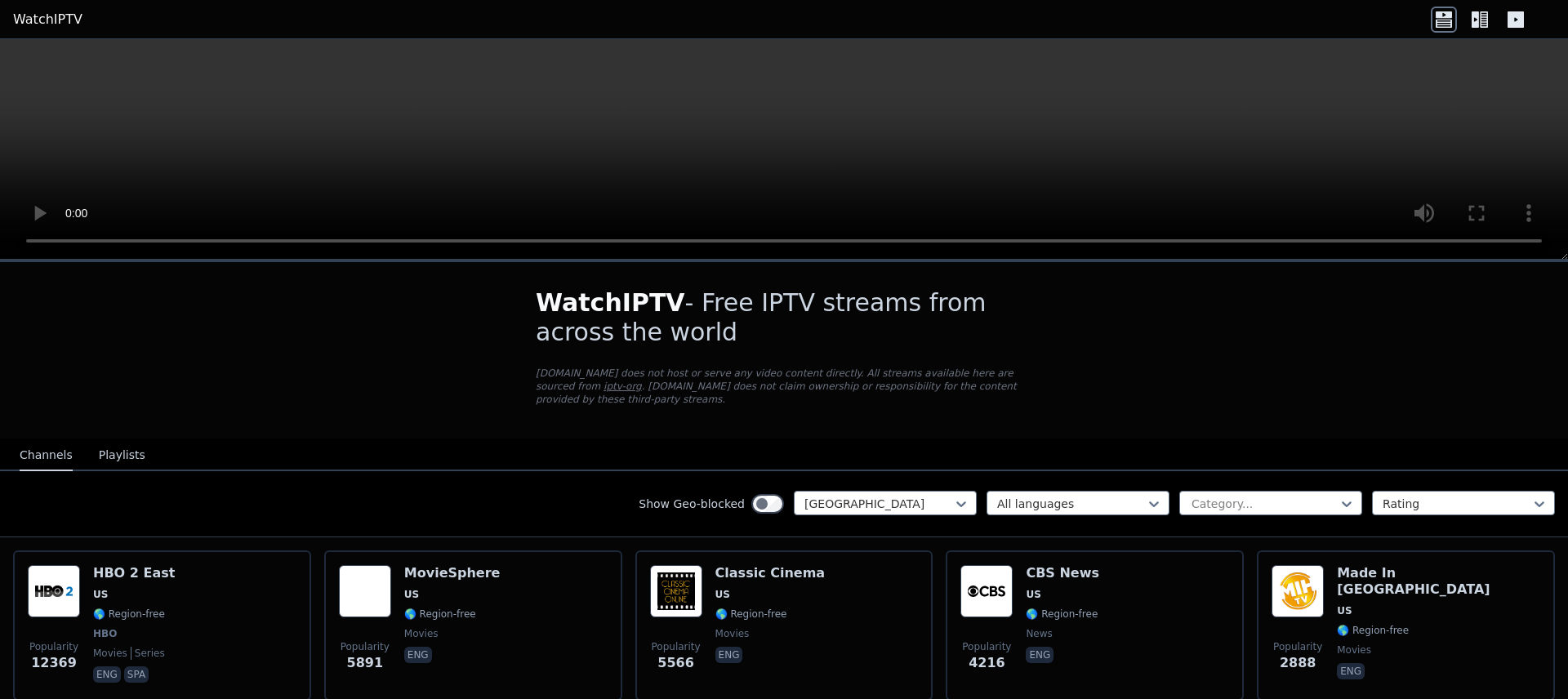
click at [794, 185] on video at bounding box center [784, 149] width 1568 height 221
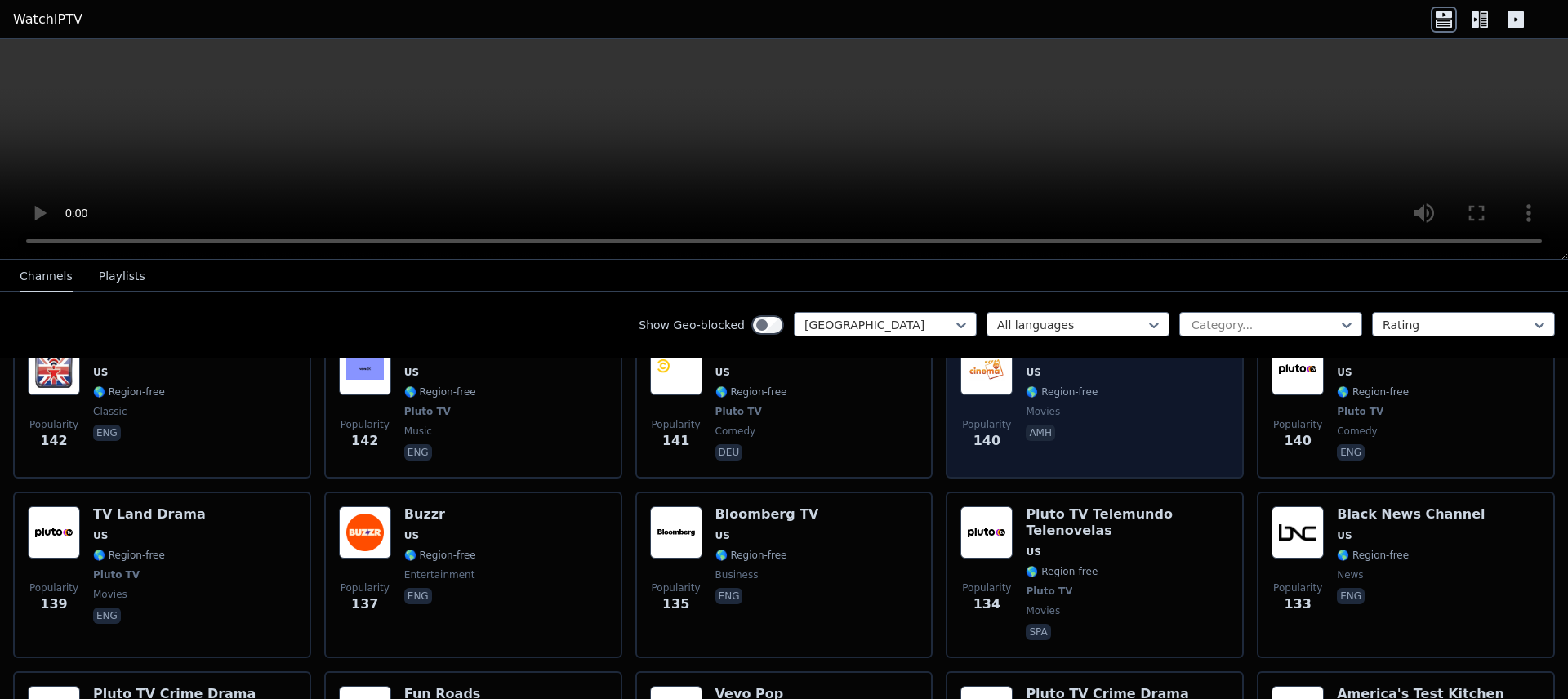
scroll to position [5998, 0]
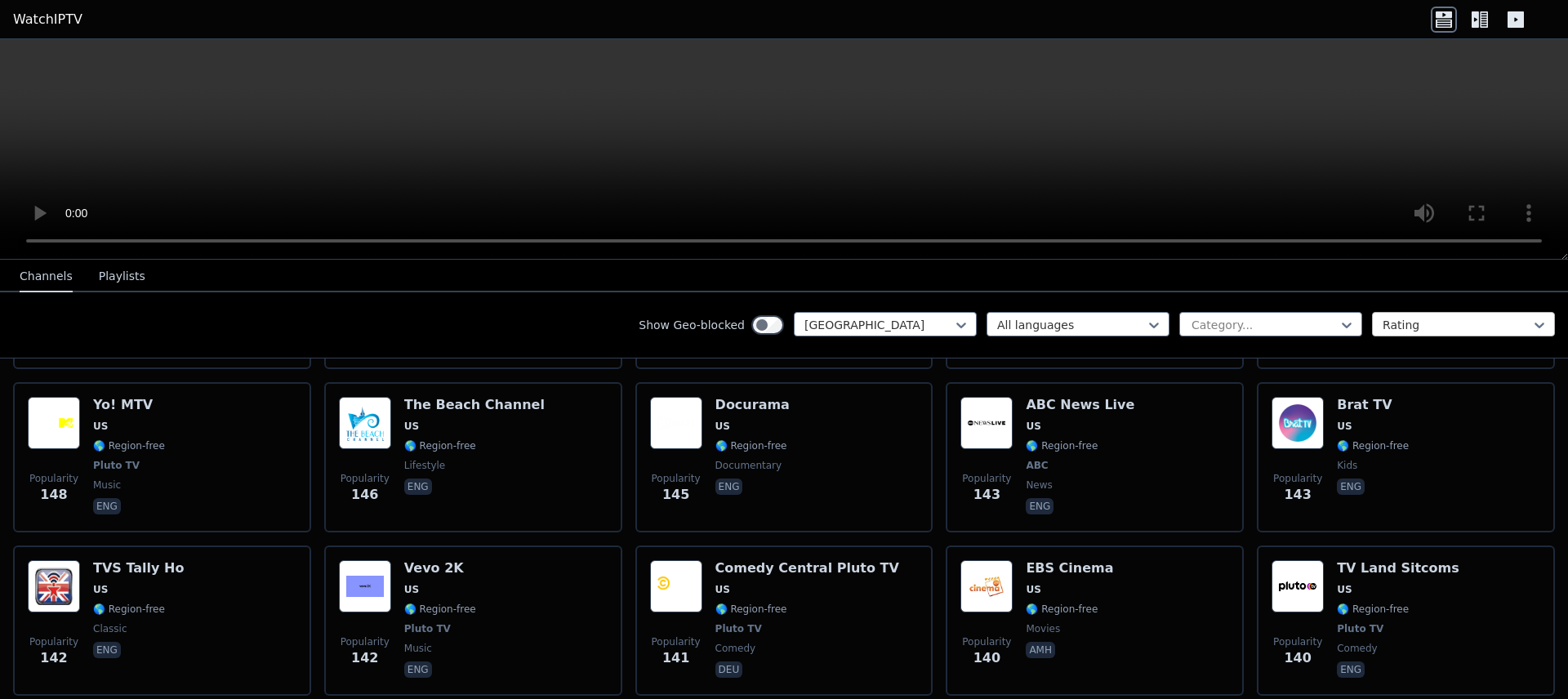
click at [1433, 323] on div at bounding box center [1456, 325] width 148 height 16
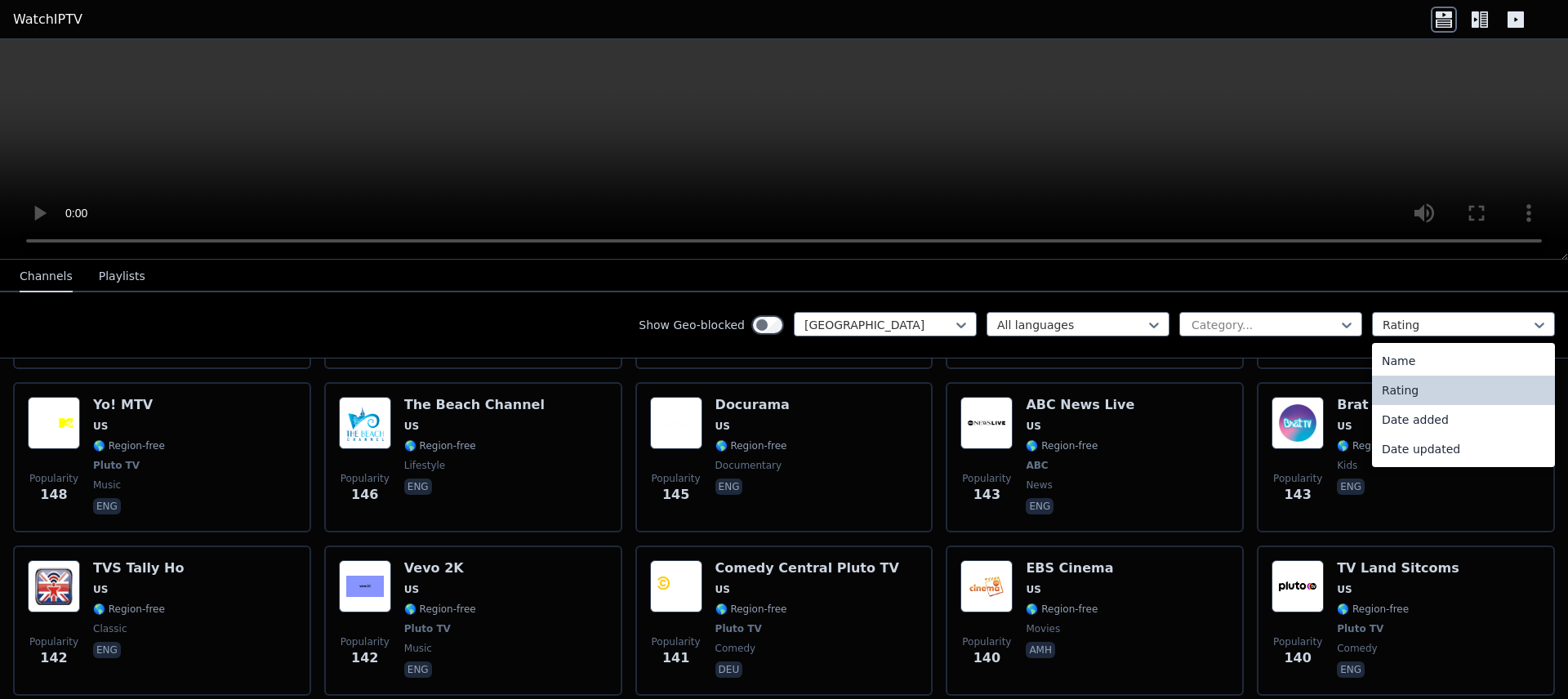
click at [1409, 391] on div "Rating" at bounding box center [1463, 391] width 183 height 30
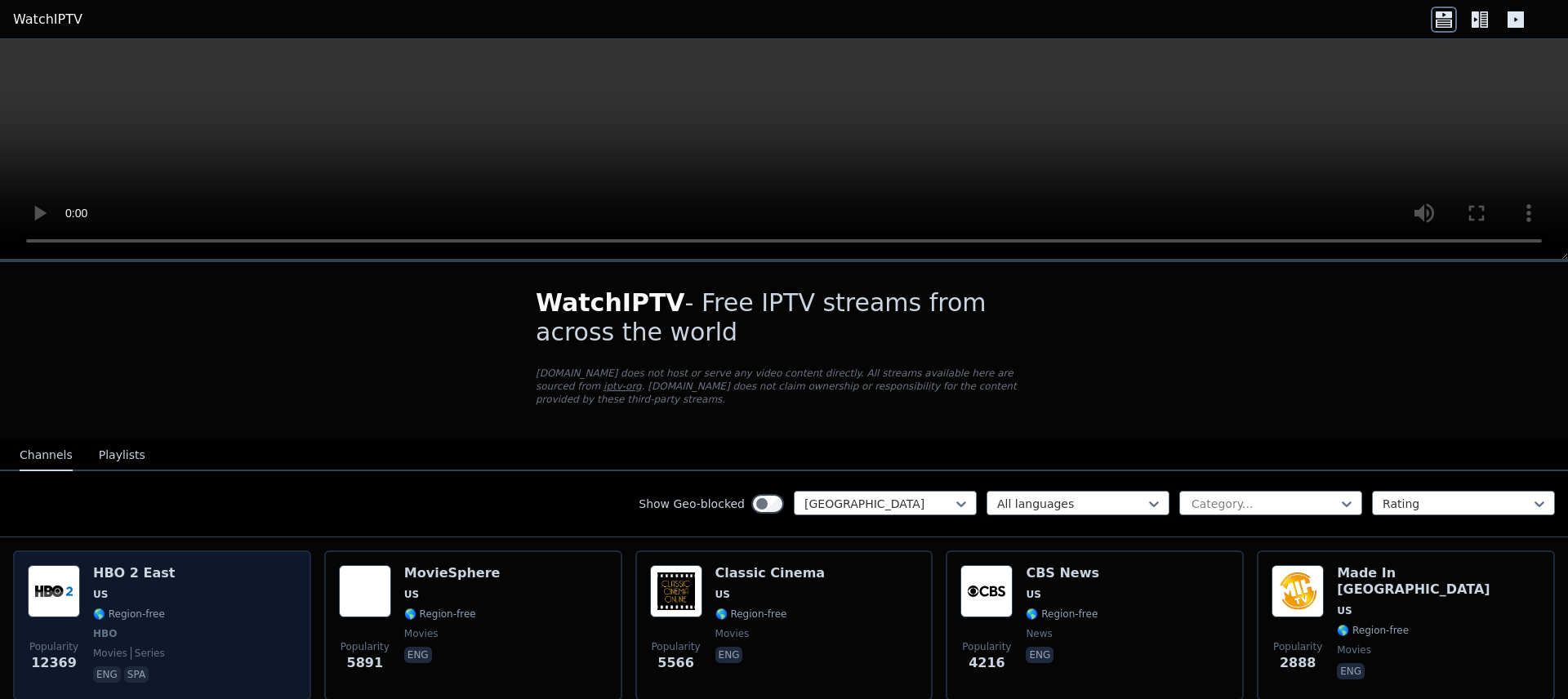
click at [190, 599] on div "Popularity 12369 HBO 2 East US 🌎 Region-free HBO movies series eng spa" at bounding box center [162, 625] width 269 height 121
